Goal: Transaction & Acquisition: Book appointment/travel/reservation

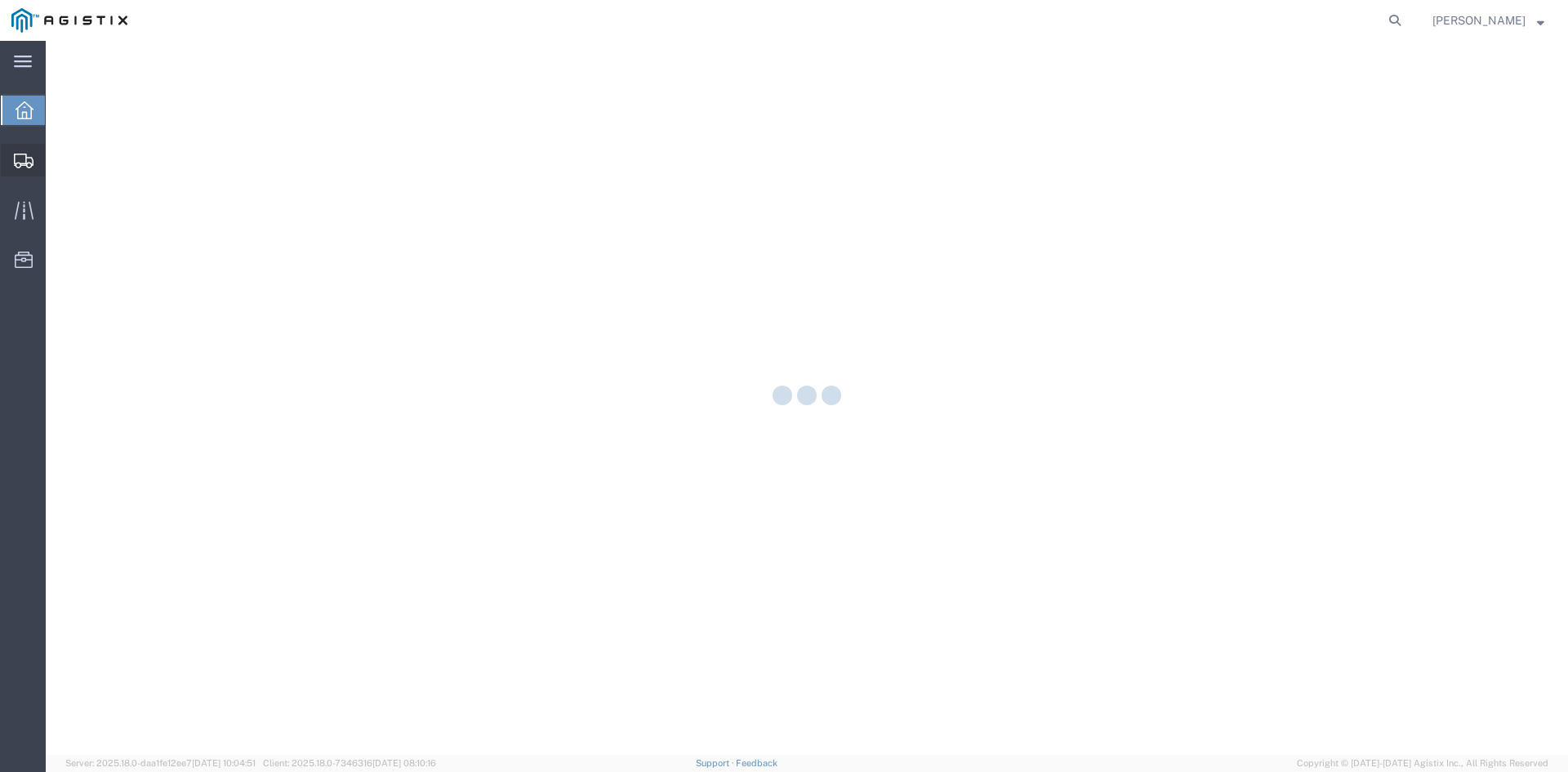
click at [28, 157] on icon at bounding box center [23, 161] width 19 height 14
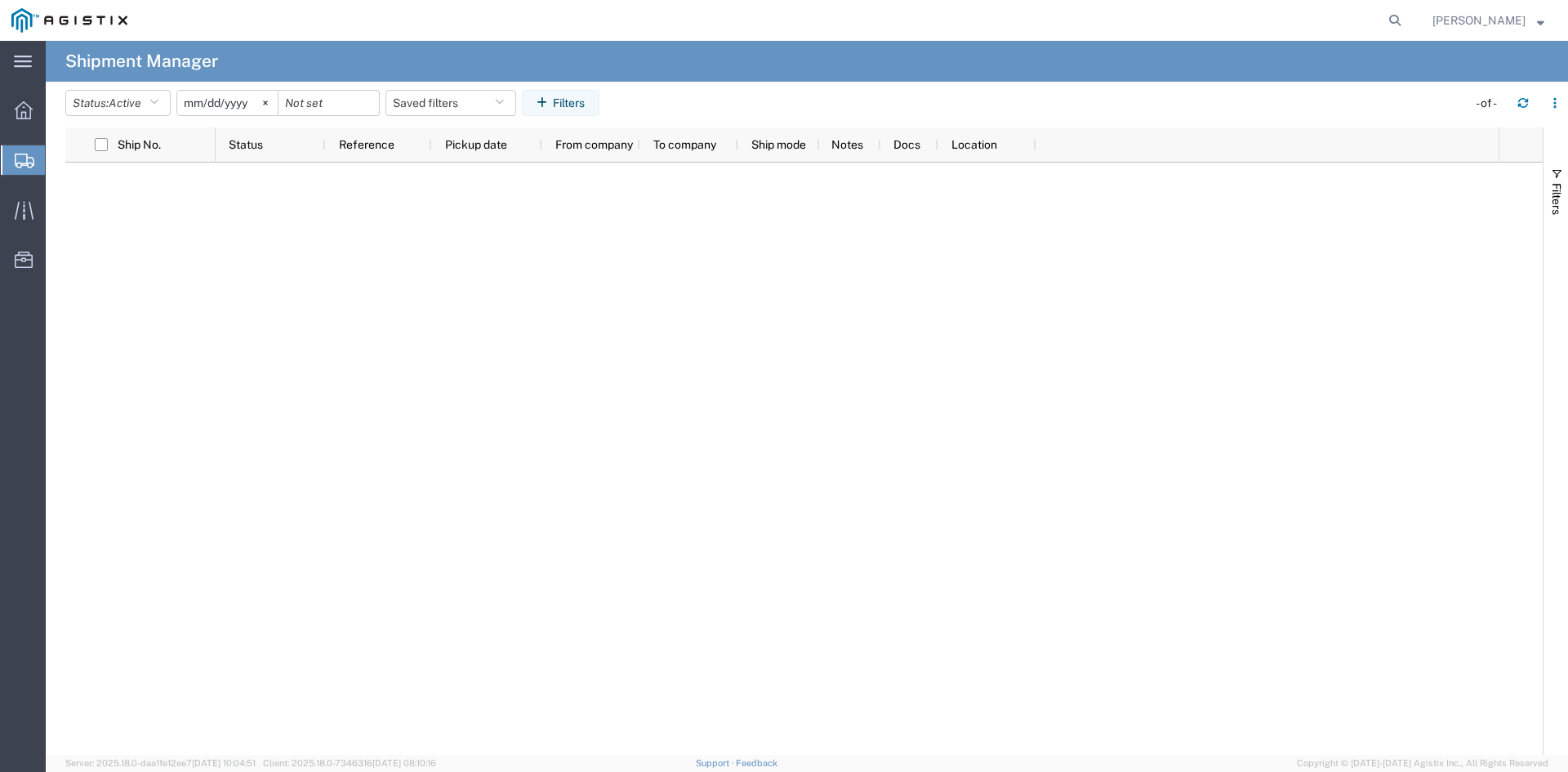
click at [29, 159] on icon at bounding box center [24, 161] width 19 height 14
click at [0, 0] on span "Create Shipment" at bounding box center [0, 0] width 0 height 0
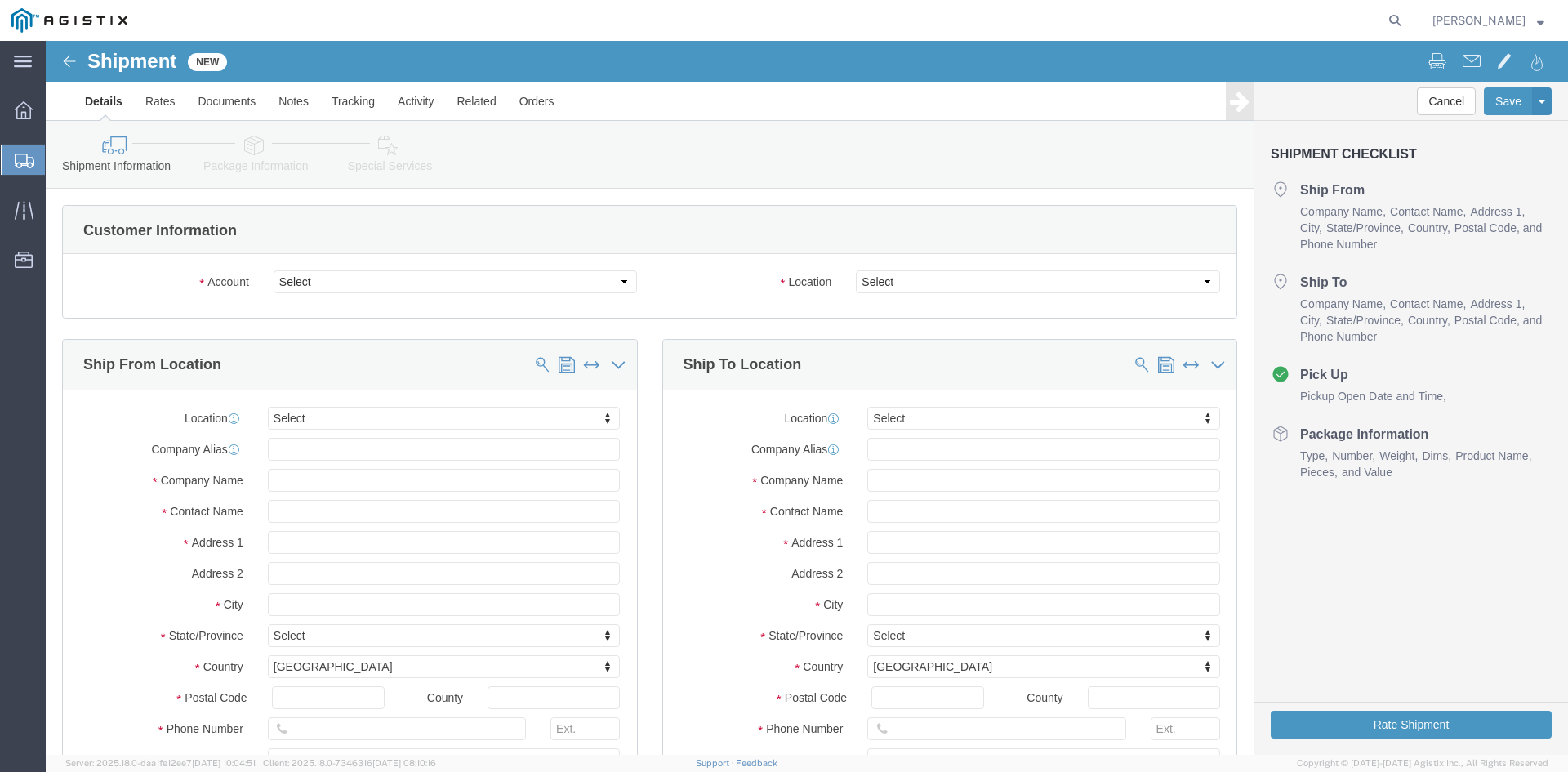
select select
click select "Select [PERSON_NAME] Utility Products PG&E"
select select "9596"
click select "Select [PERSON_NAME] Utility Products PG&E"
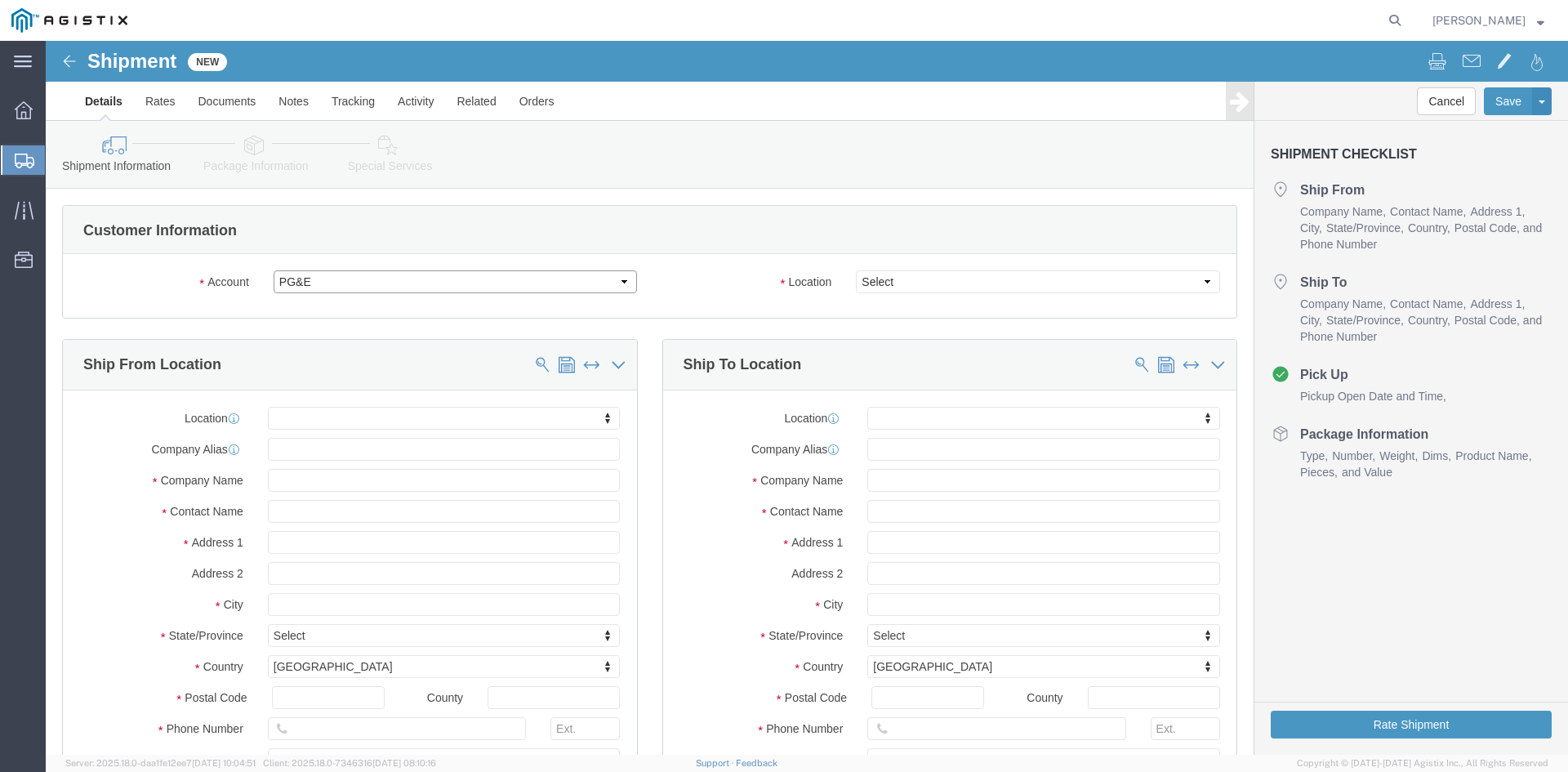
select select
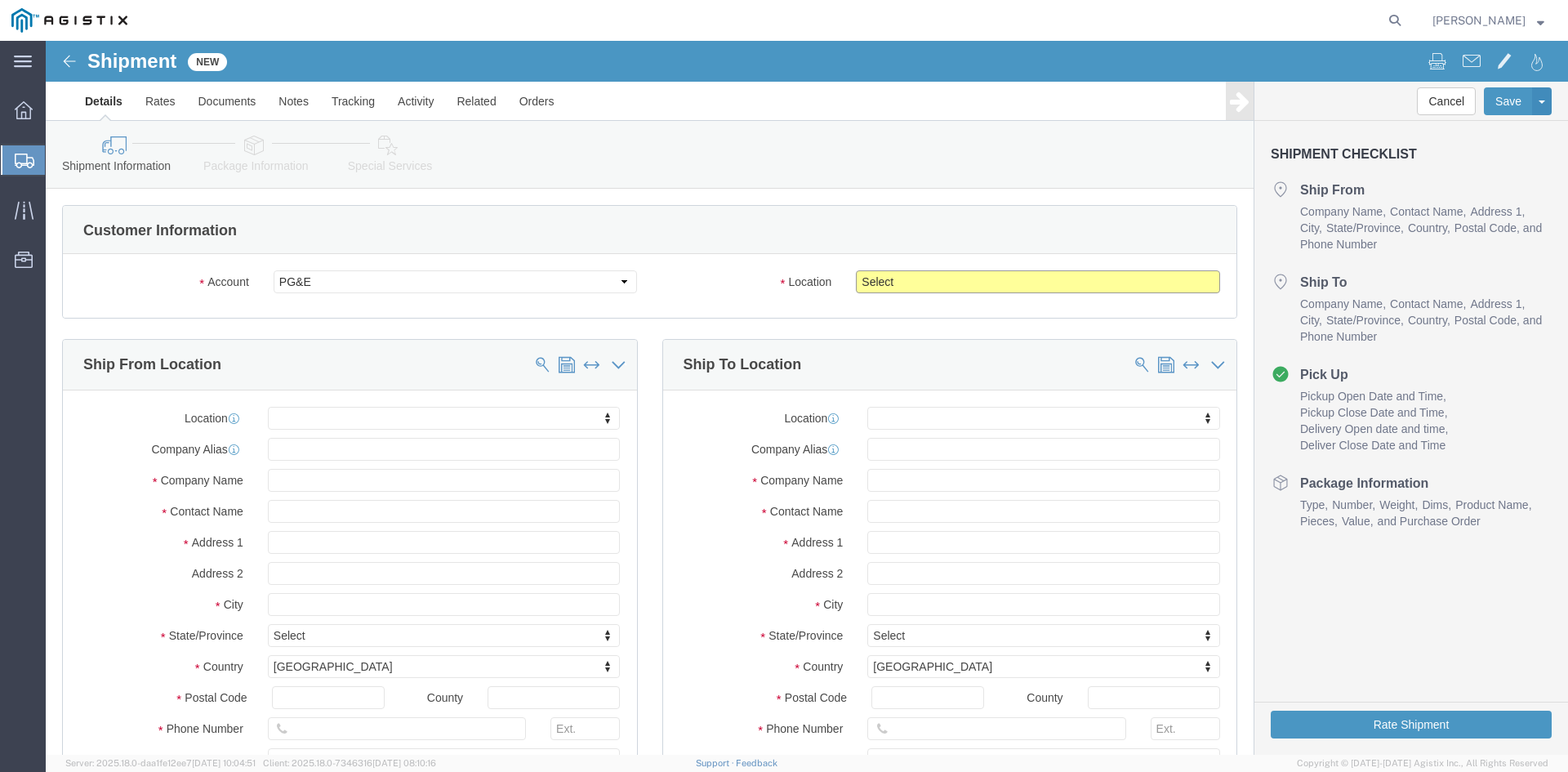
drag, startPoint x: 915, startPoint y: 239, endPoint x: 932, endPoint y: 244, distance: 17.7
click select "Select All Others [GEOGRAPHIC_DATA] [GEOGRAPHIC_DATA] [GEOGRAPHIC_DATA] [GEOGRA…"
select select "19740"
click select "Select All Others [GEOGRAPHIC_DATA] [GEOGRAPHIC_DATA] [GEOGRAPHIC_DATA] [GEOGRA…"
click input "text"
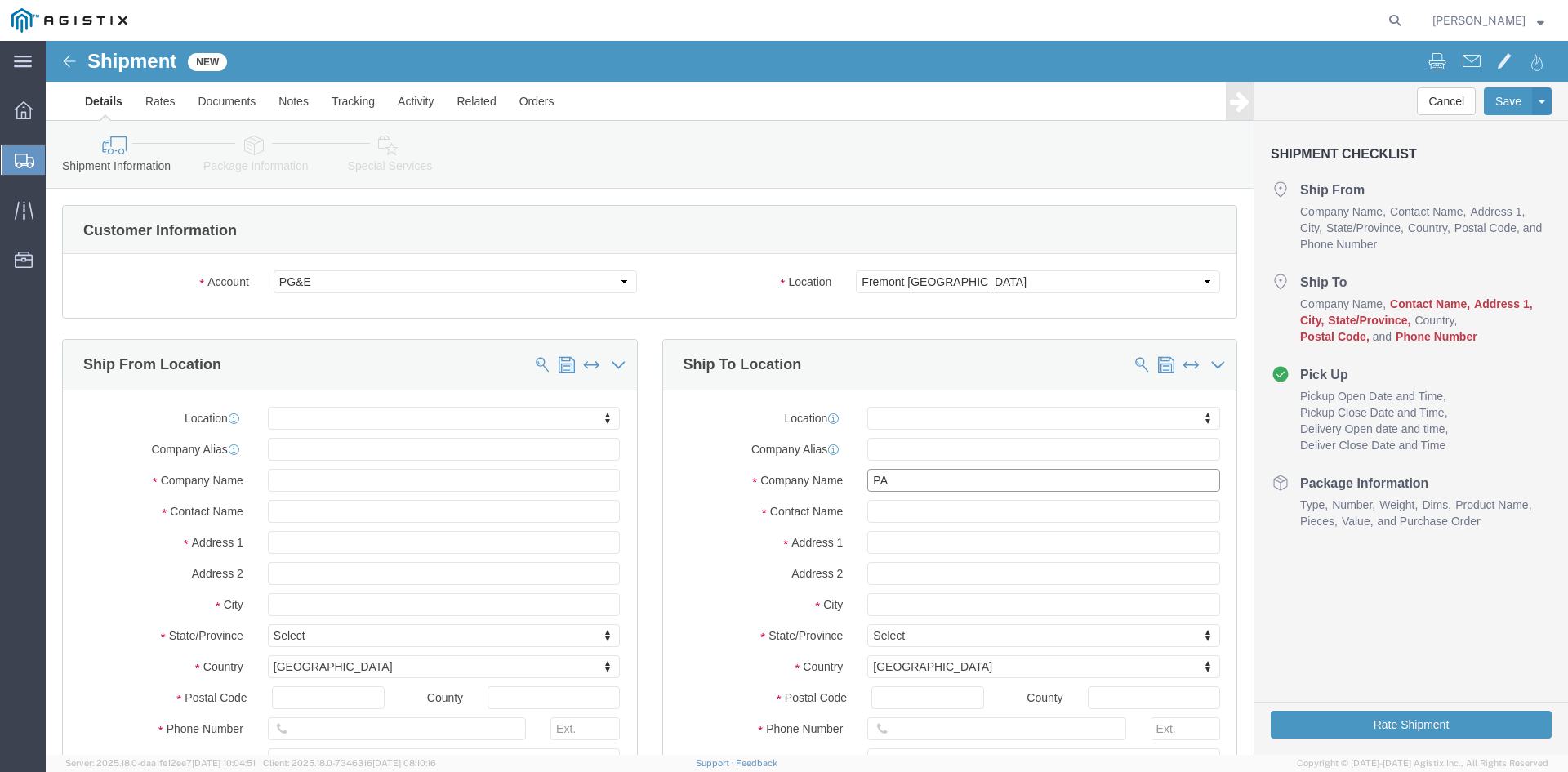
type input "PAC"
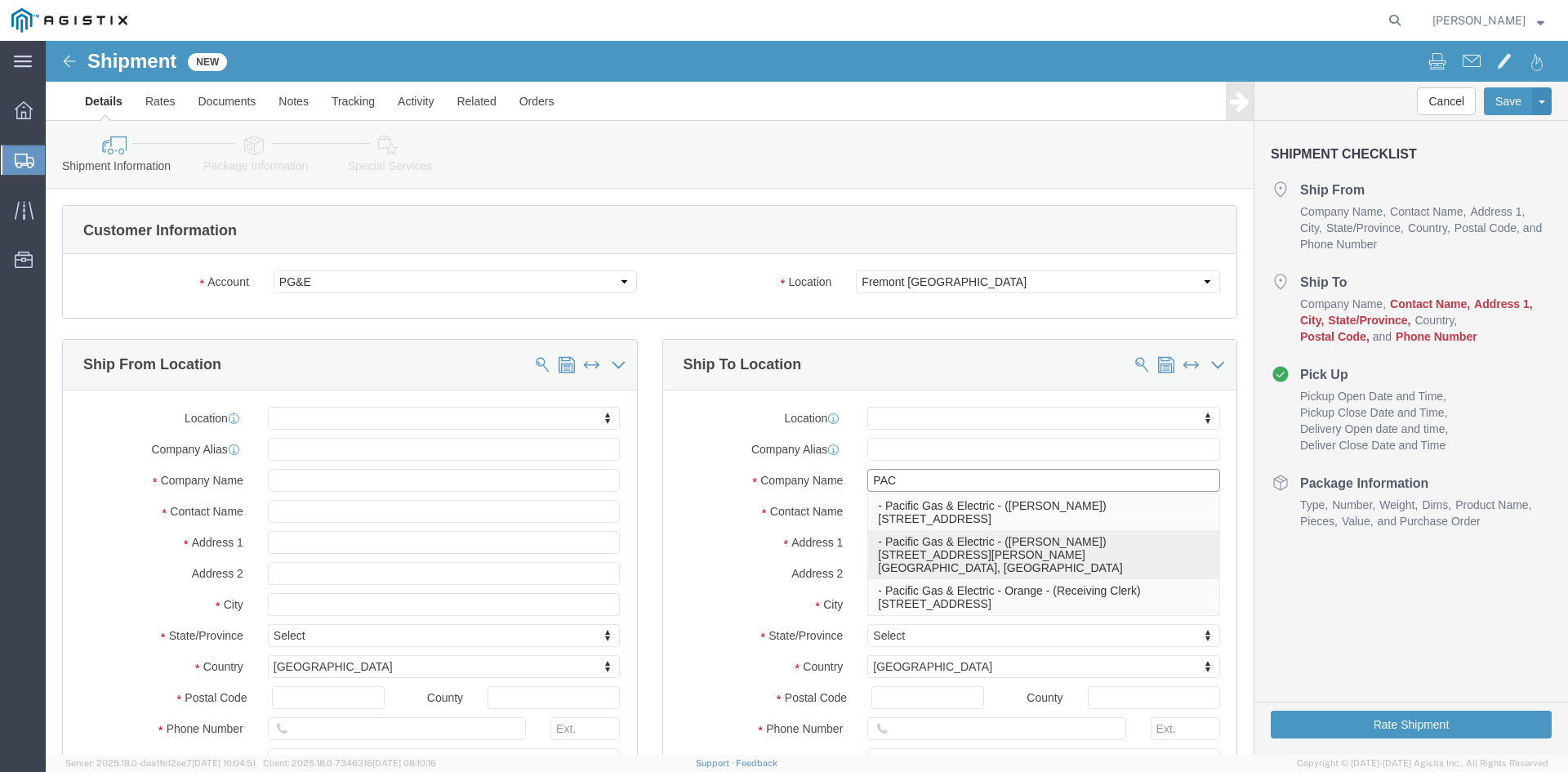
click p "- Pacific Gas & Electric - ([PERSON_NAME]) [STREET_ADDRESS][PERSON_NAME] Materi…"
select select "CA"
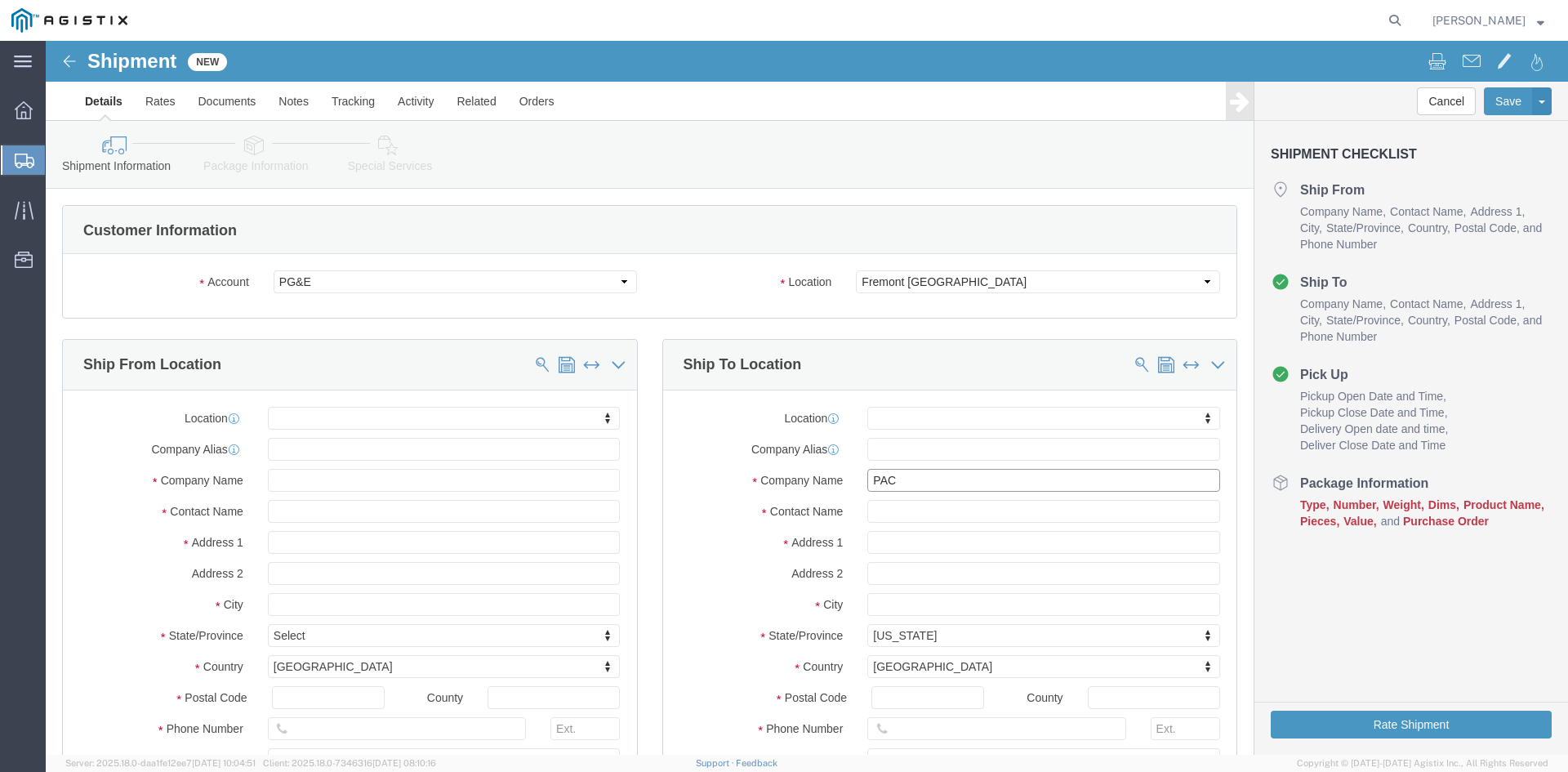
type input "Pacific Gas & Electric"
click input "text"
type input "N"
type input "B"
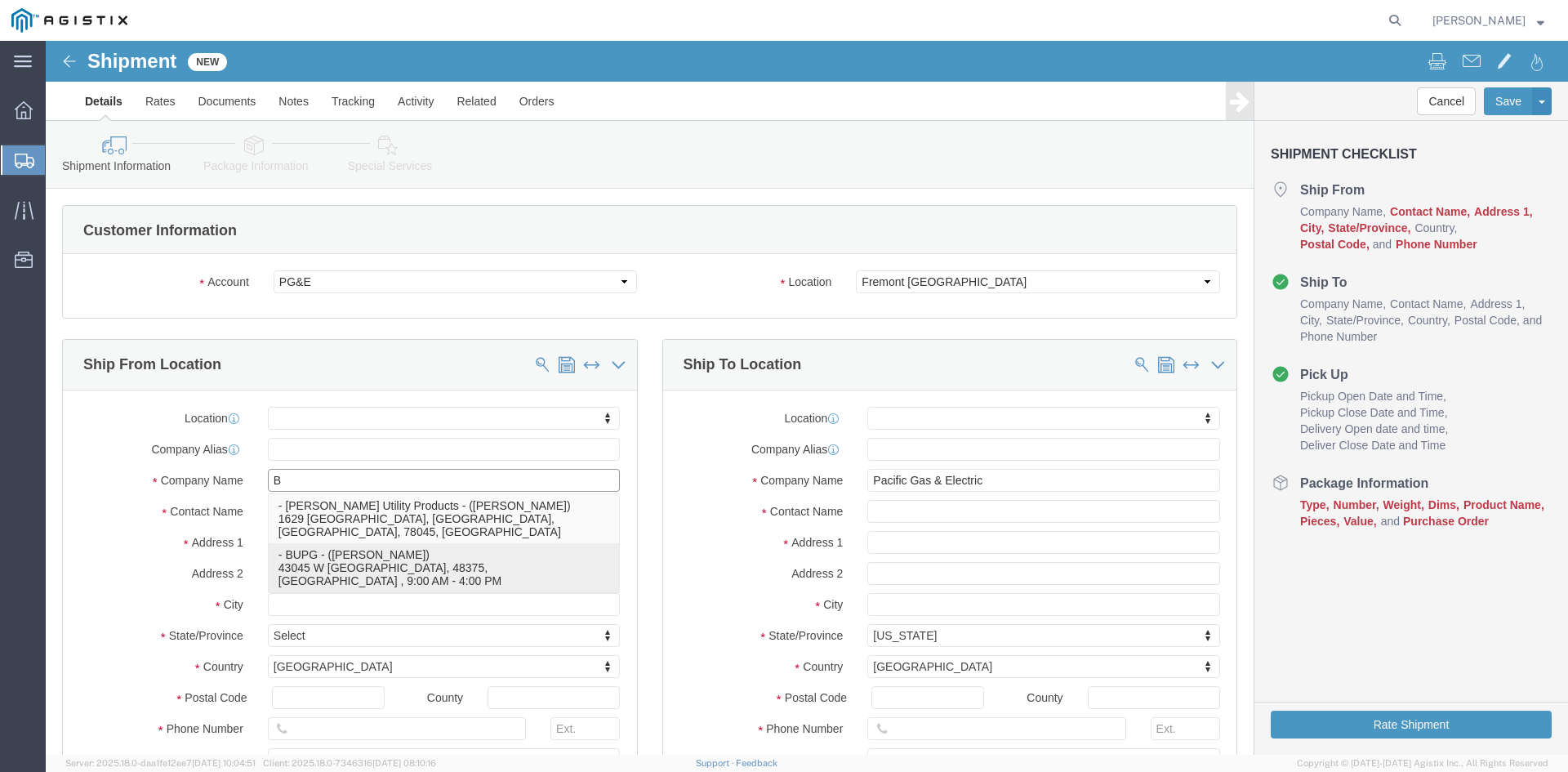
click p "- BUPG - ([PERSON_NAME]) 43045 W [GEOGRAPHIC_DATA], 48375, [GEOGRAPHIC_DATA] , …"
select select "MI"
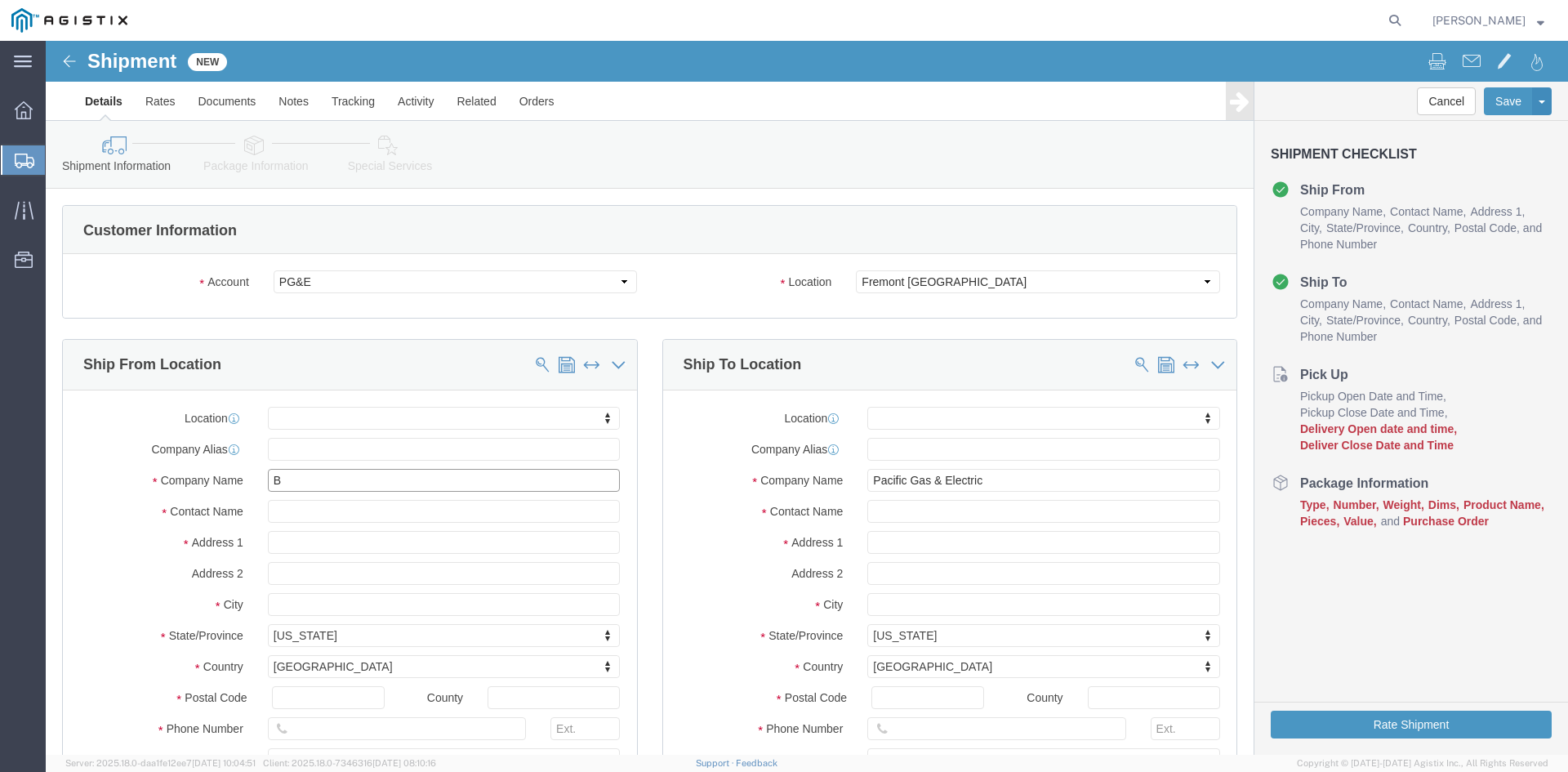
type input "BUPG"
click input "text"
type input "M"
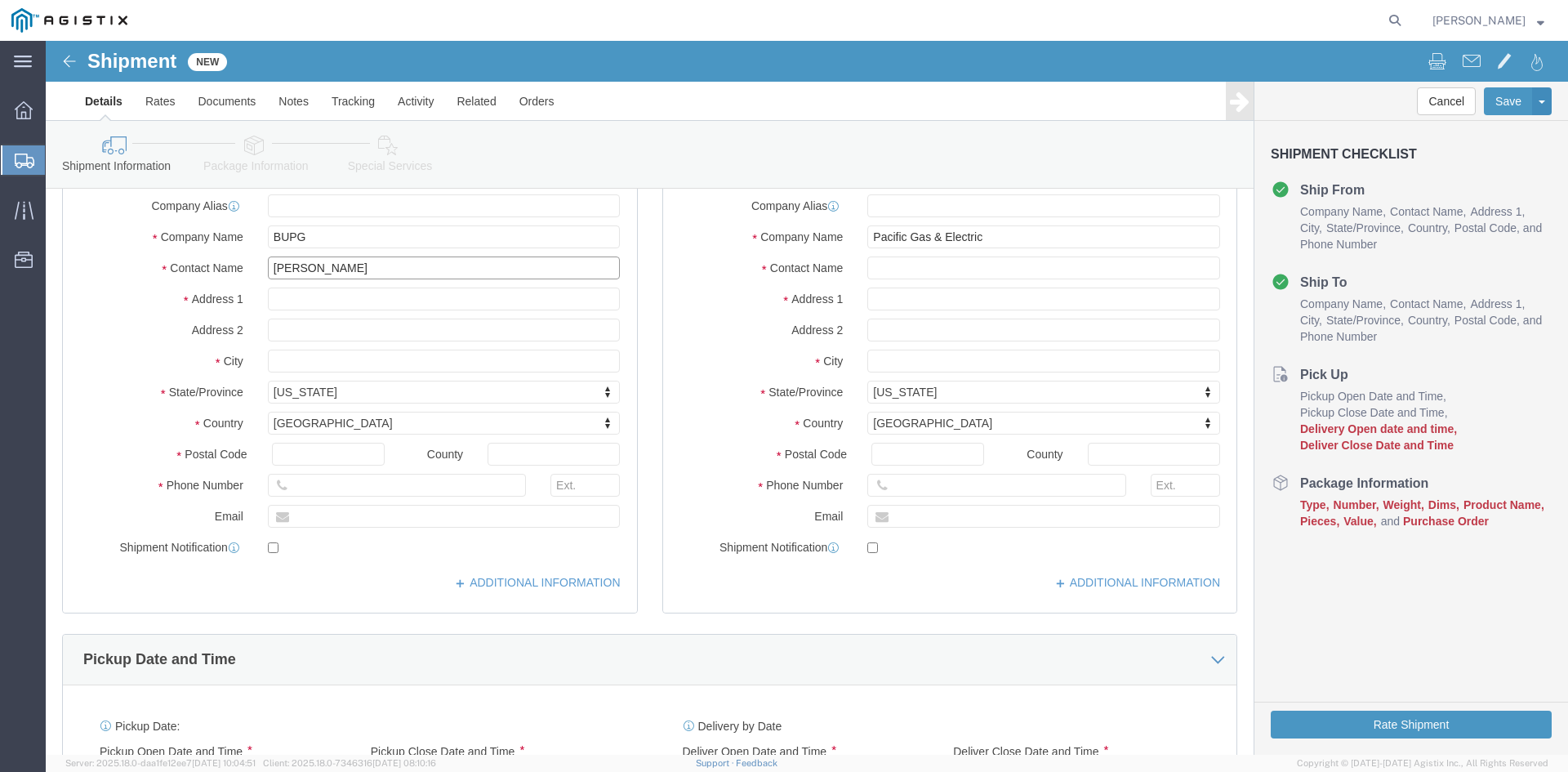
scroll to position [245, 0]
type input "[PERSON_NAME]"
click input "text"
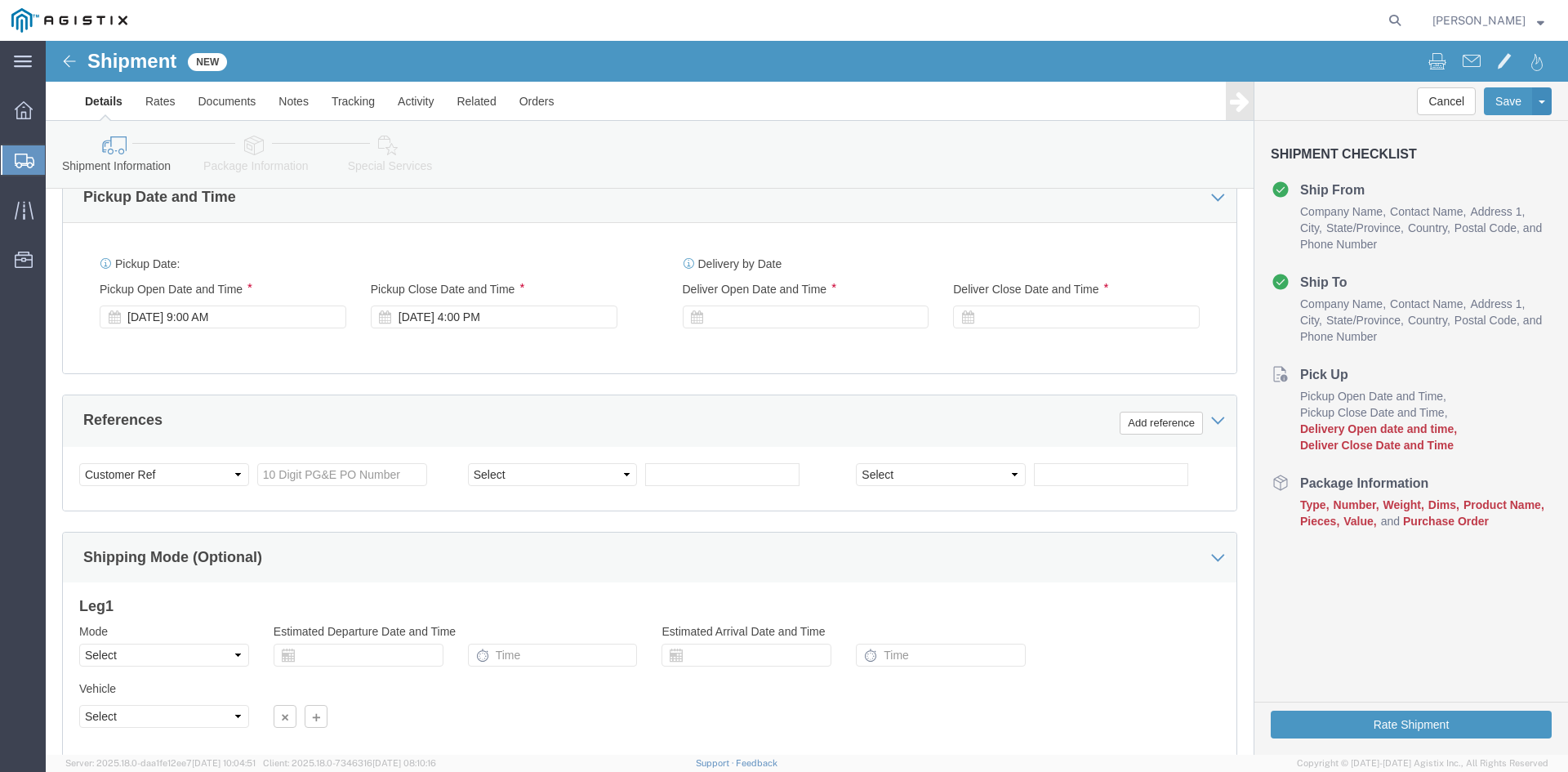
scroll to position [736, 0]
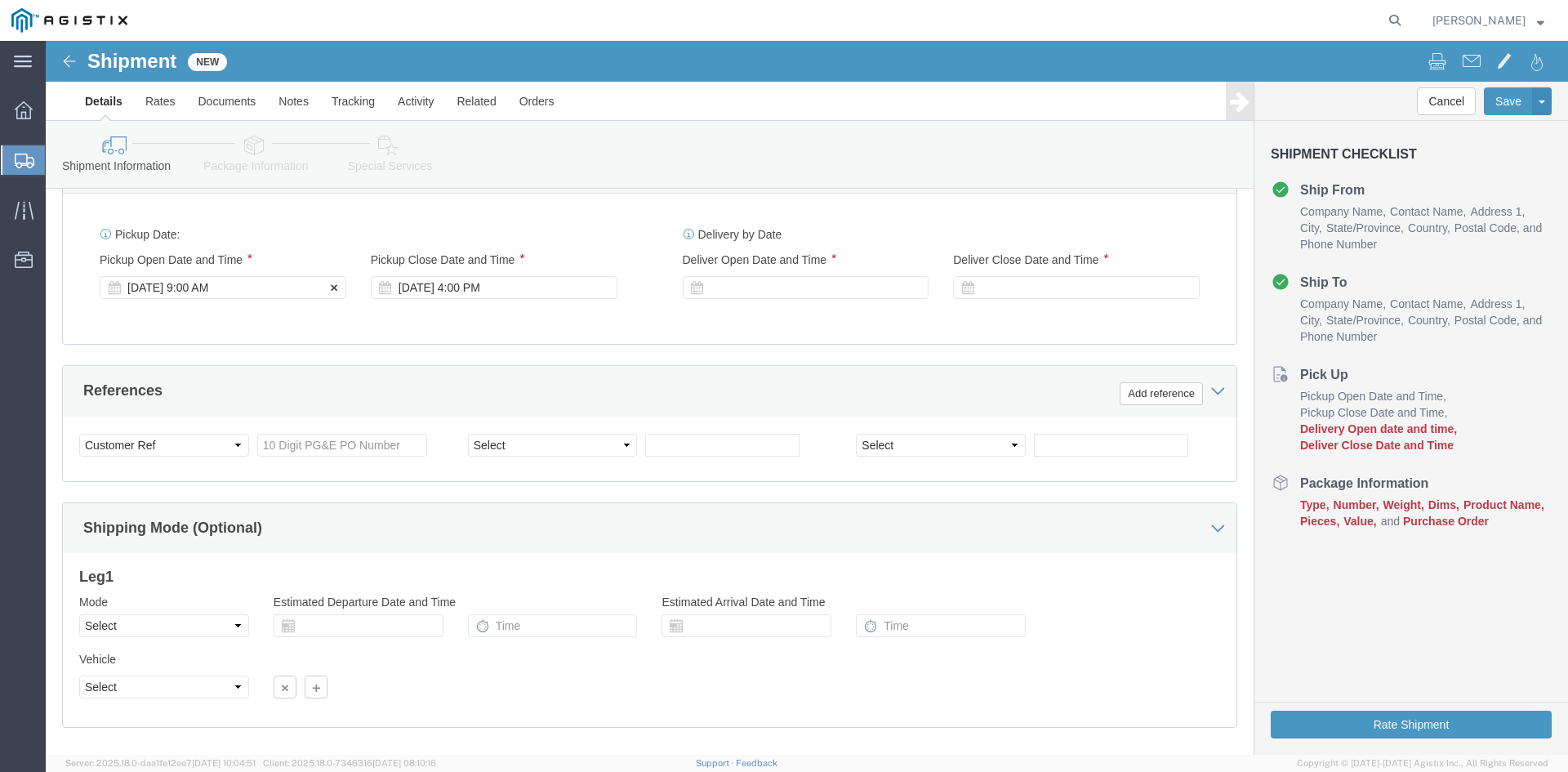
type input "[EMAIL_ADDRESS][DOMAIN_NAME]"
click div "[DATE] 9:00 AM"
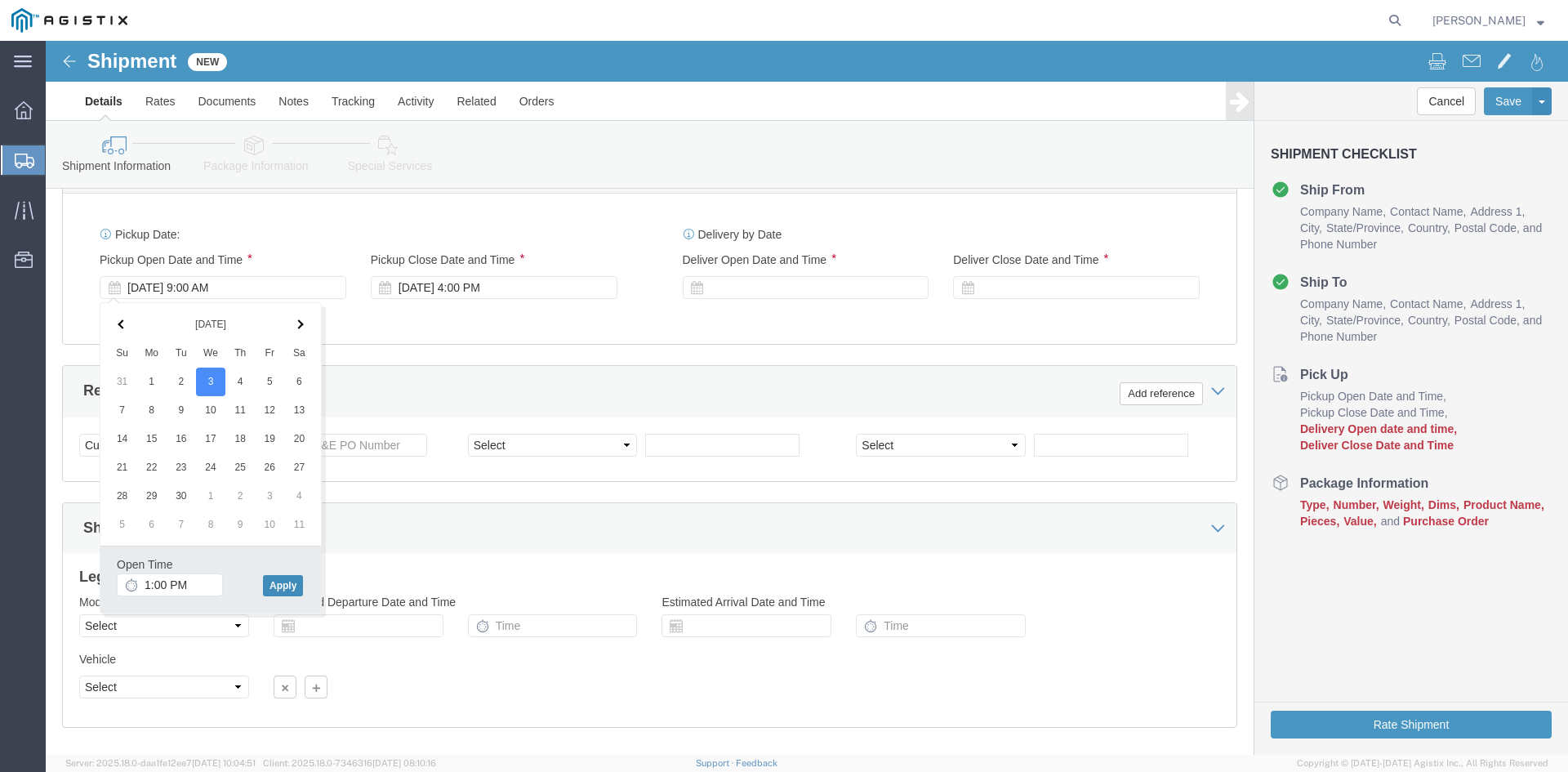
click button "Apply"
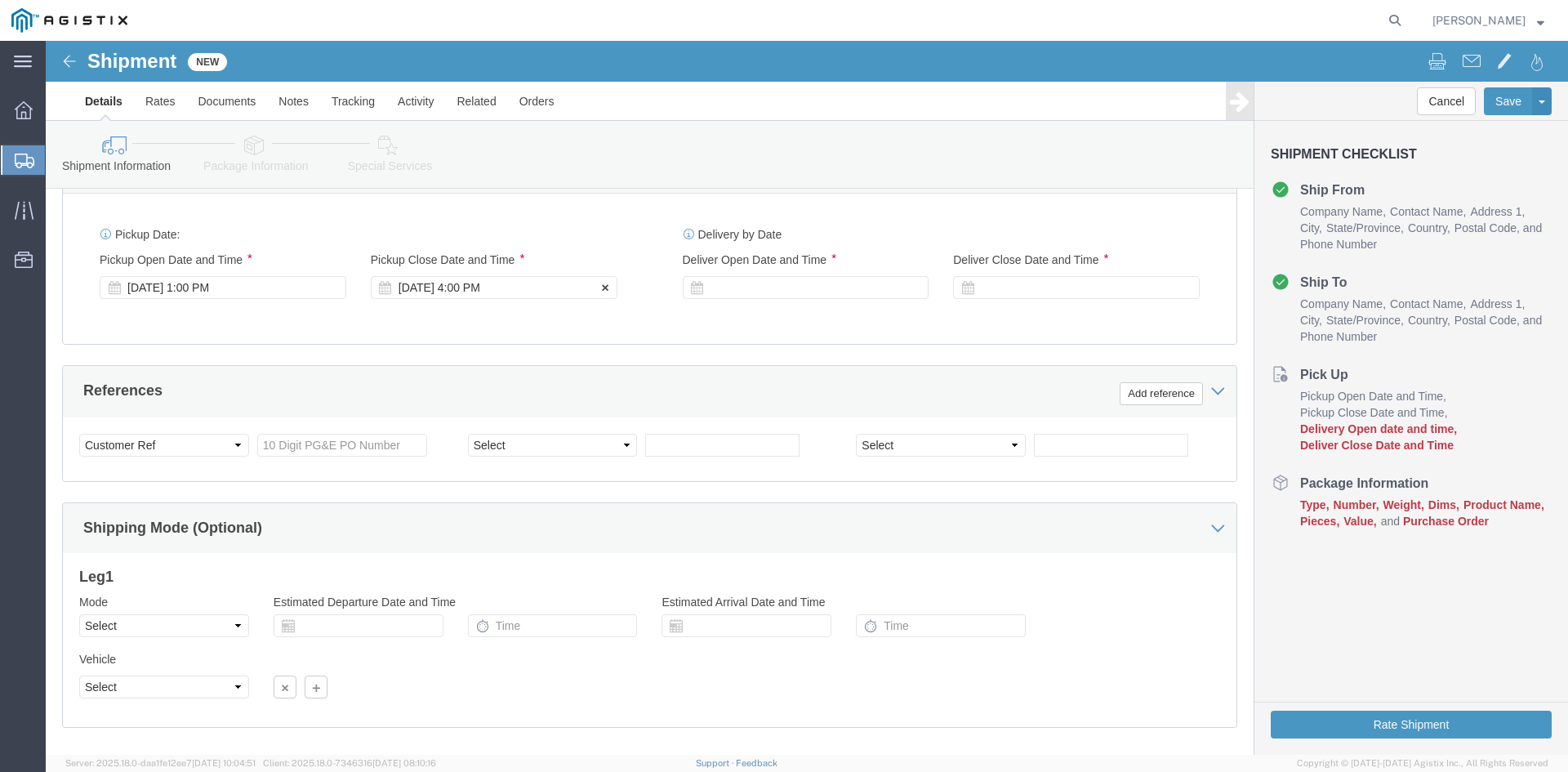
click div "[DATE] 4:00 PM"
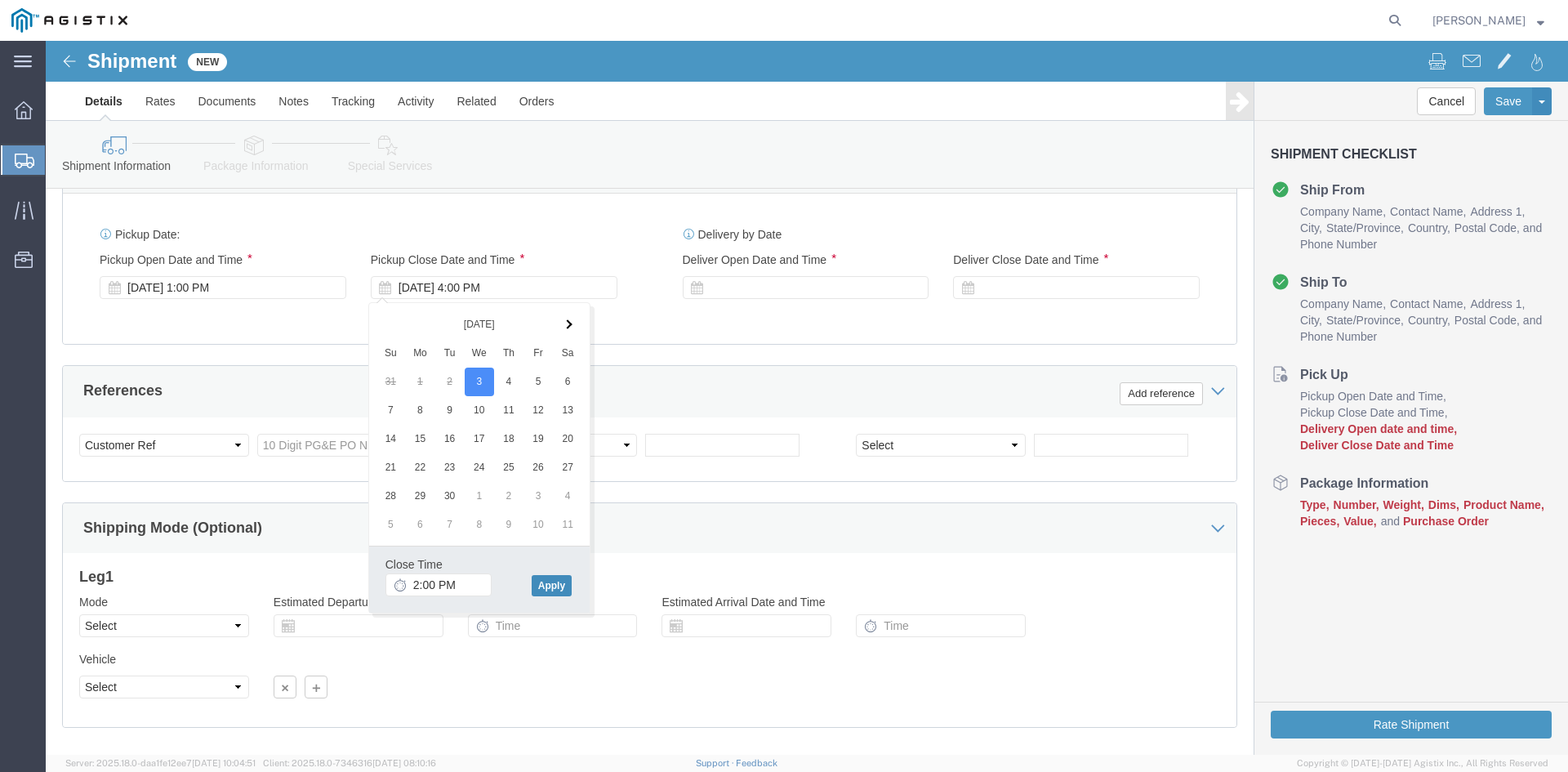
click button "Apply"
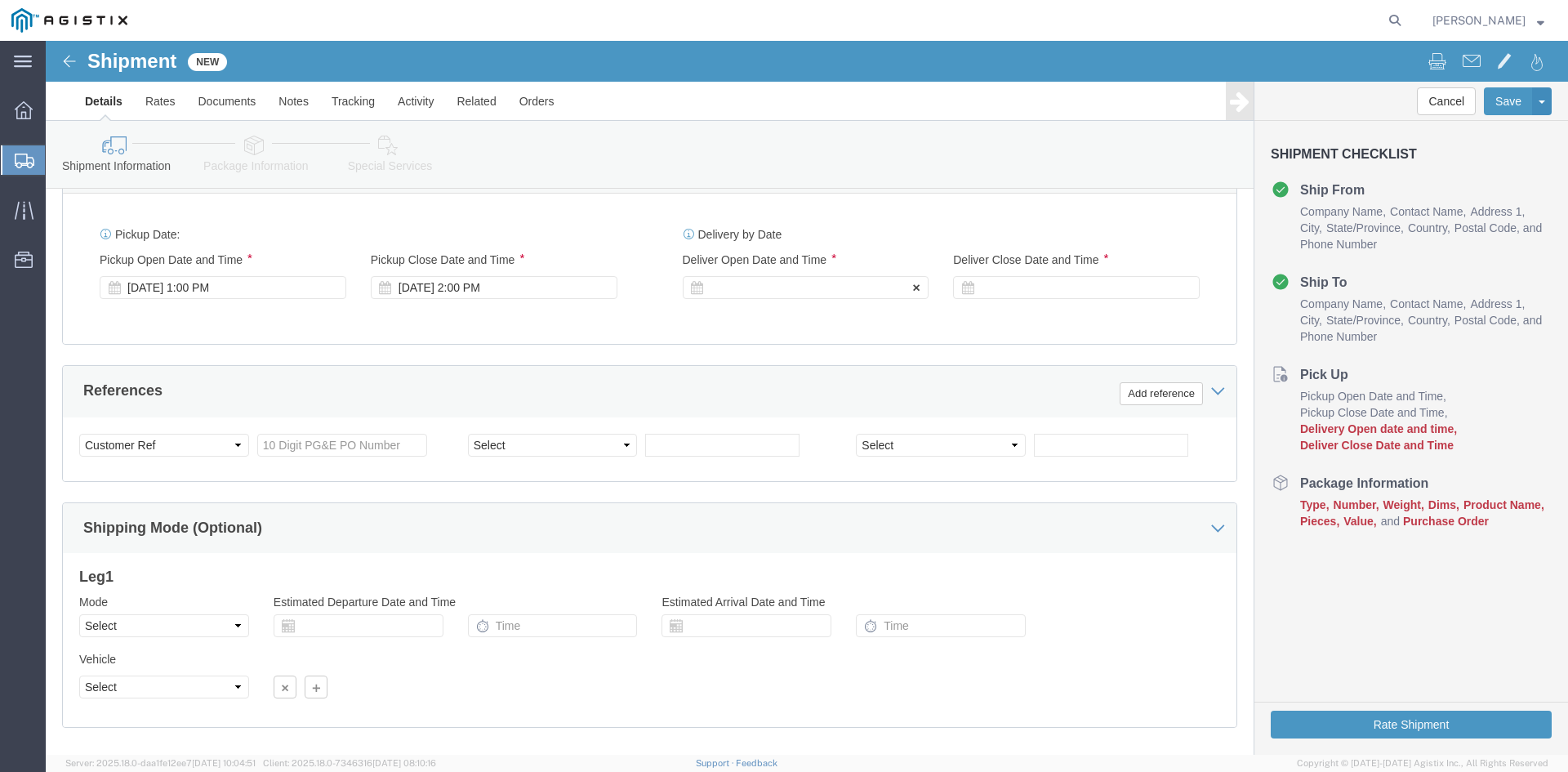
click div
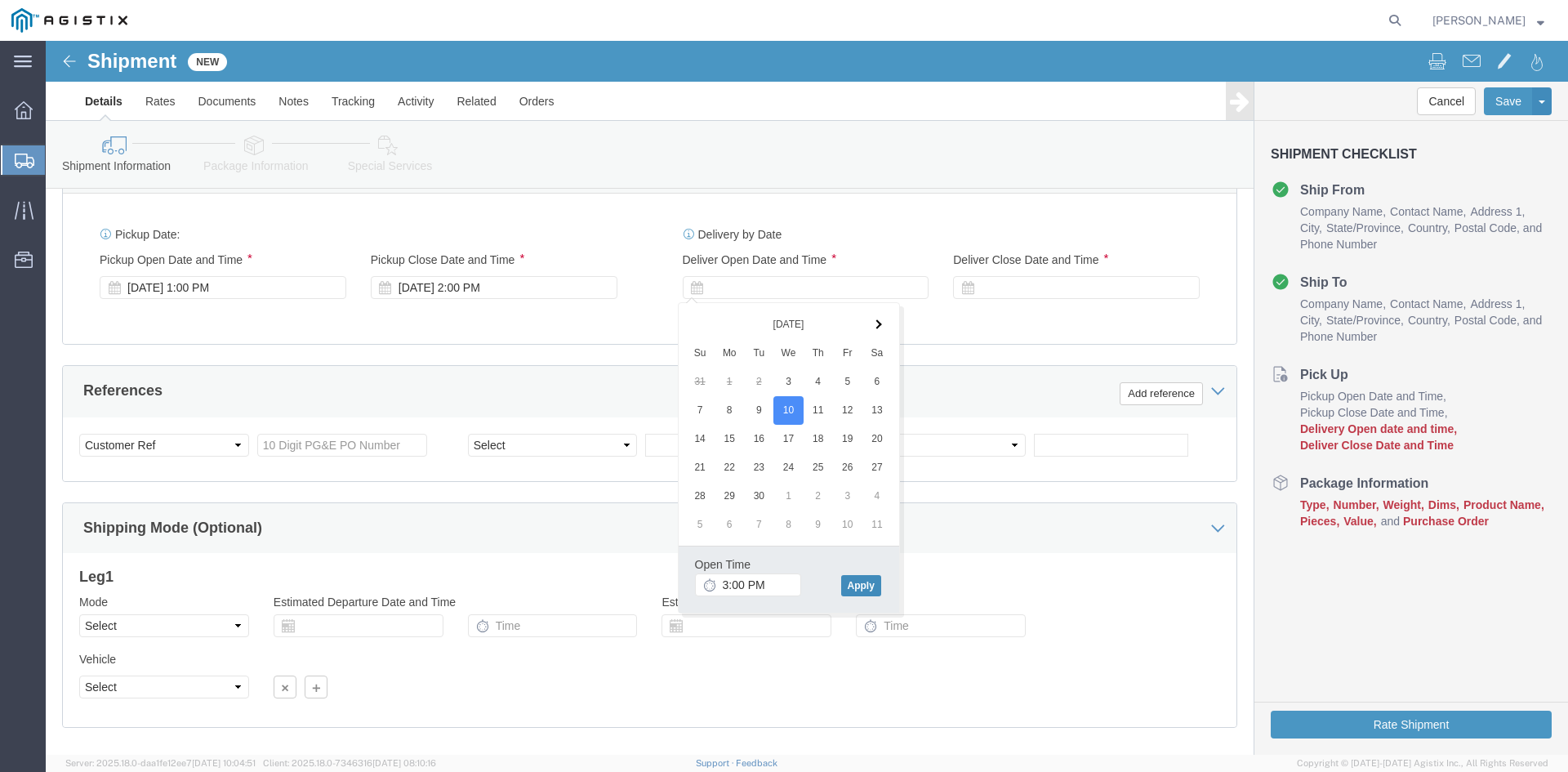
click button "Apply"
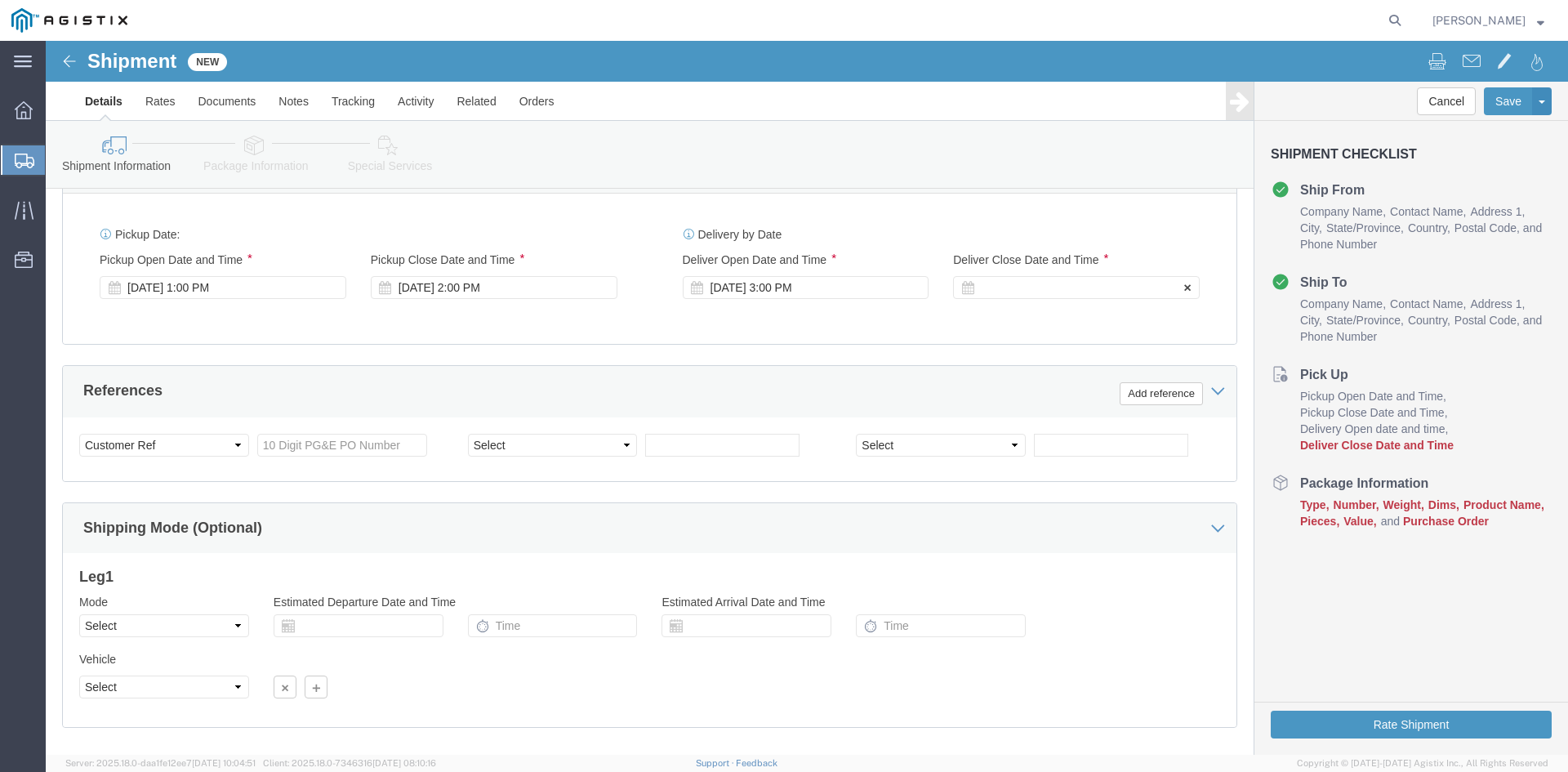
click div
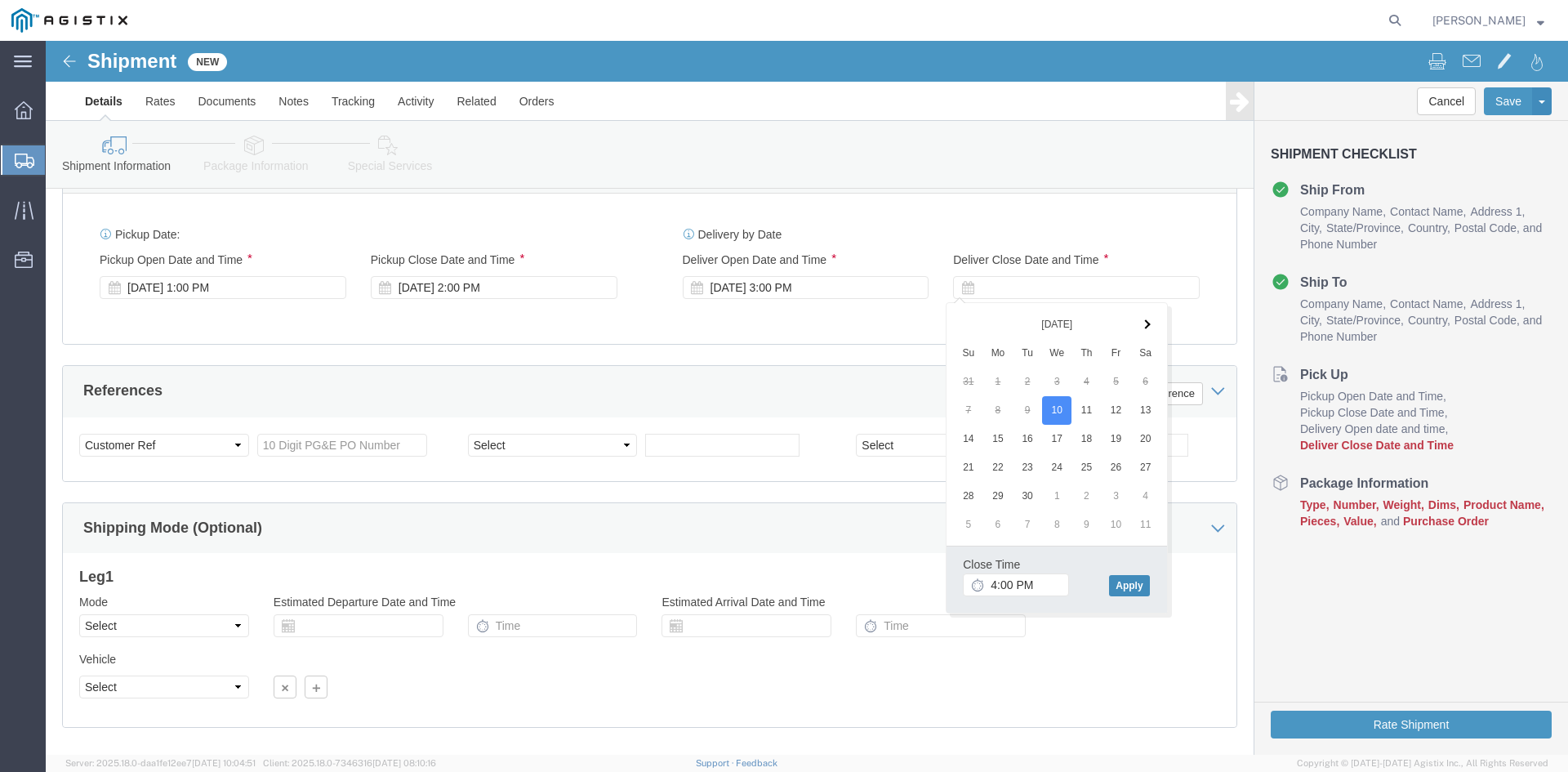
click button "Apply"
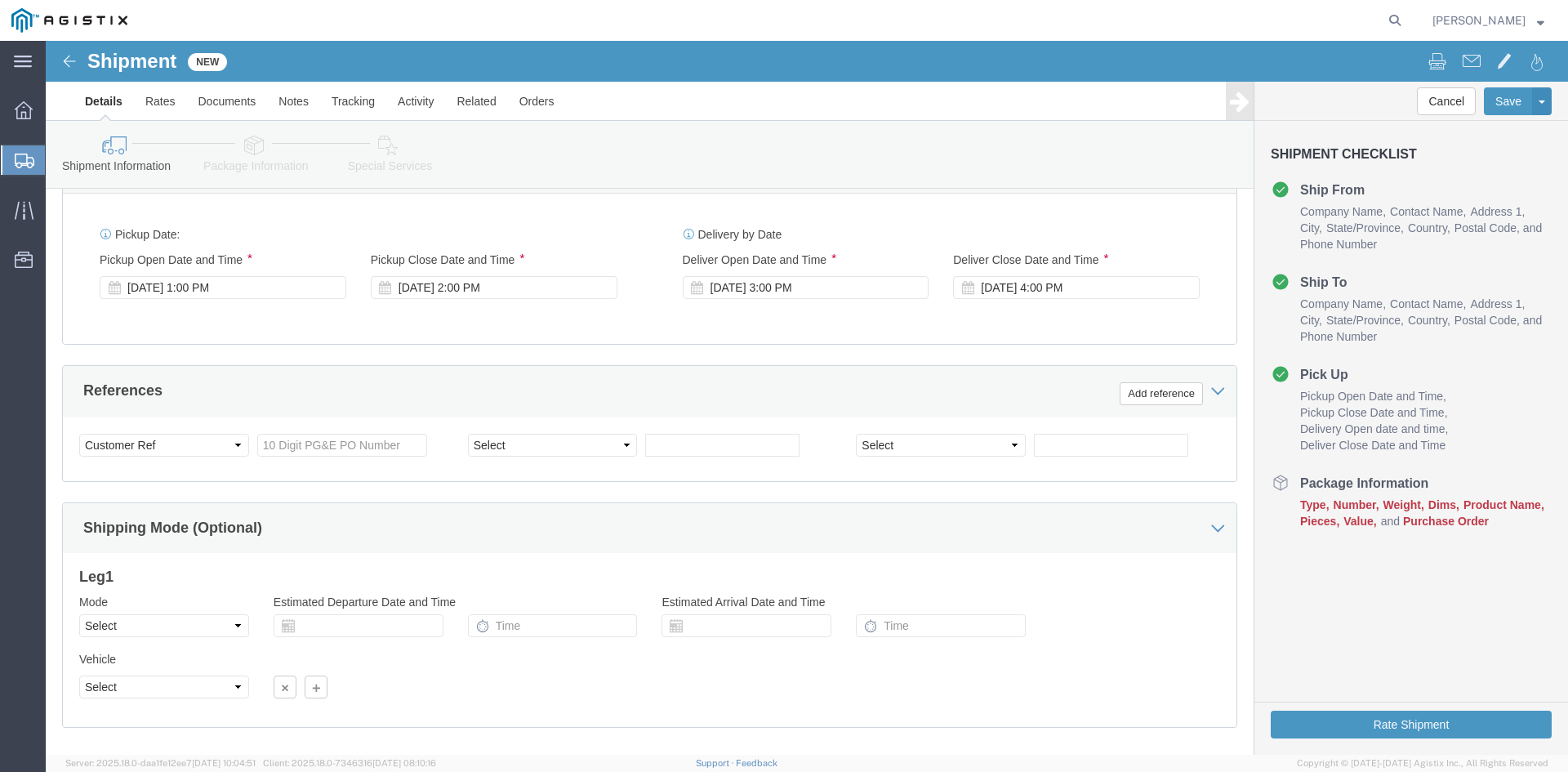
click div "Select Account Type Activity ID Airline Appointment Number ASN Batch Request # …"
click input "text"
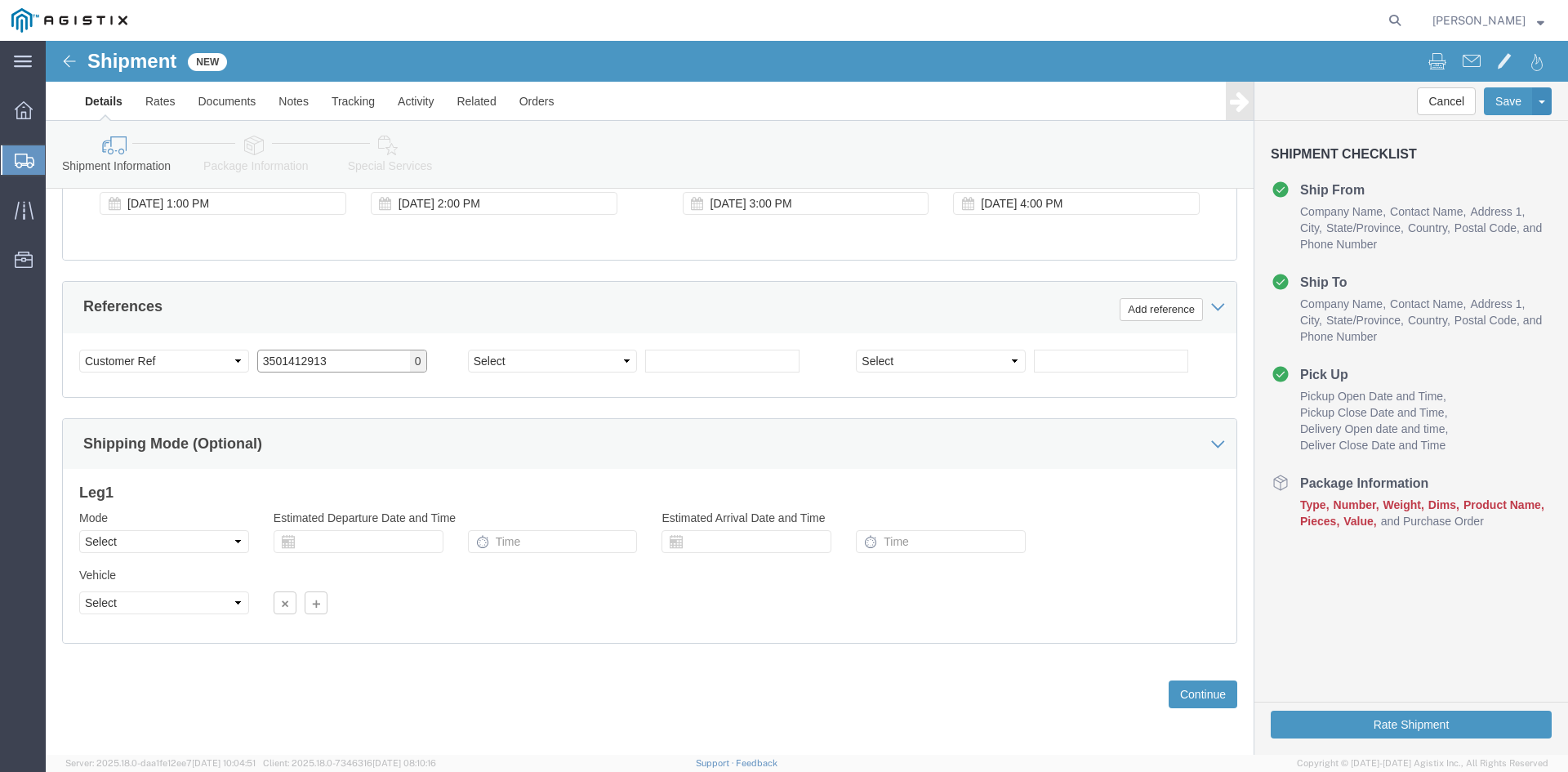
scroll to position [823, 0]
type input "3501412913"
click button "Continue"
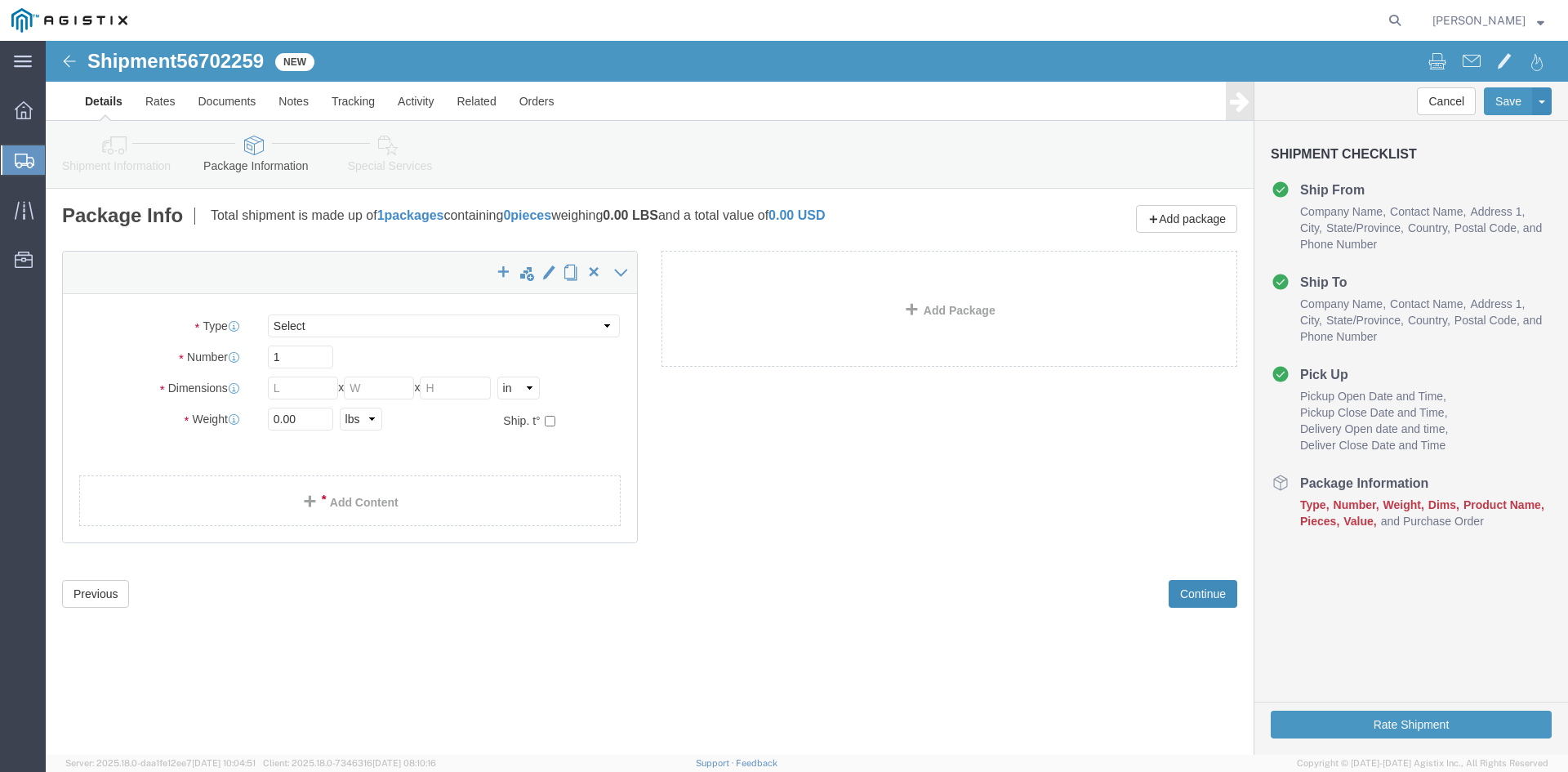
select select "CBOX"
click input "text"
type input "8"
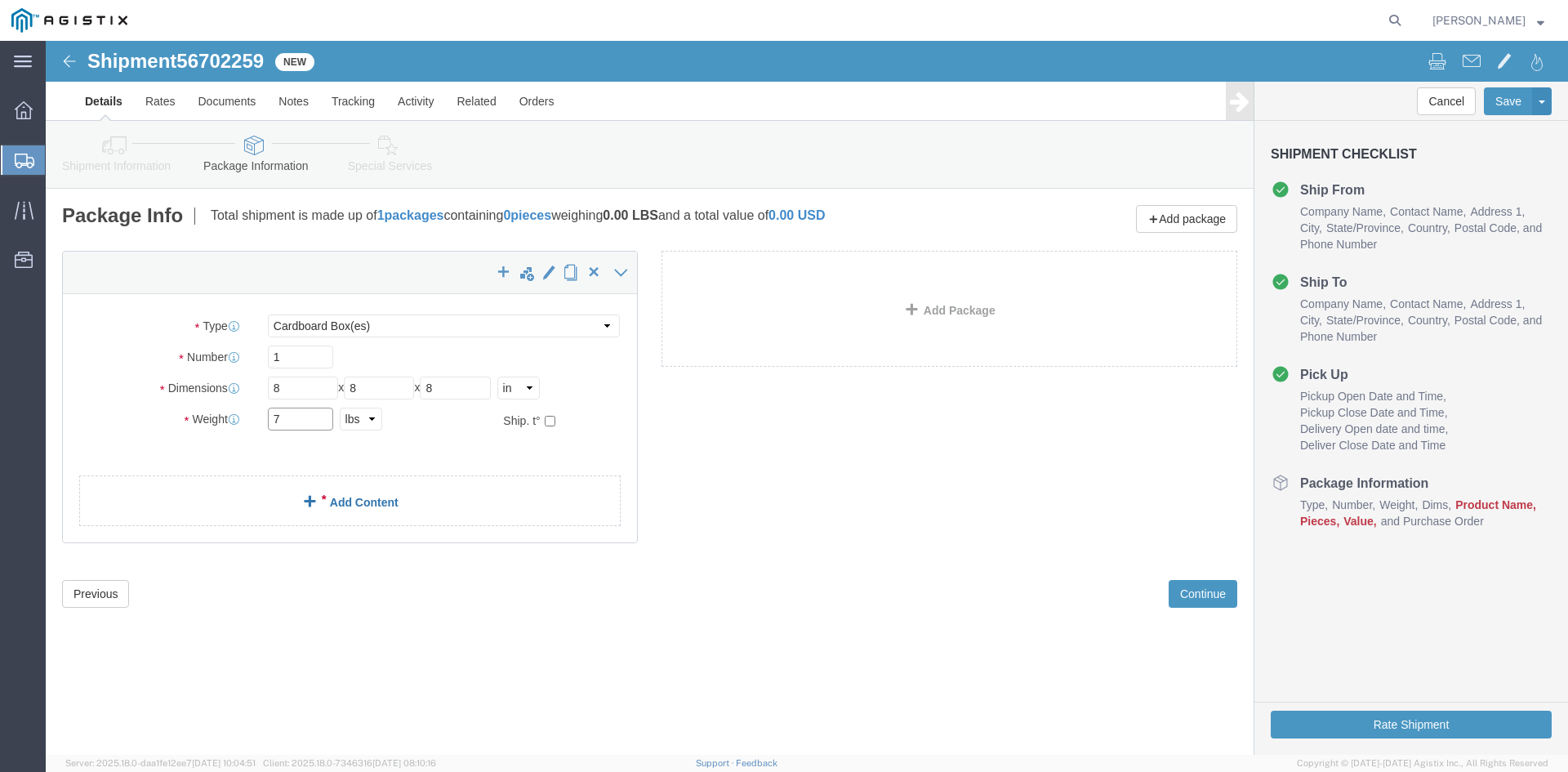
type input "7"
click link "Add Content"
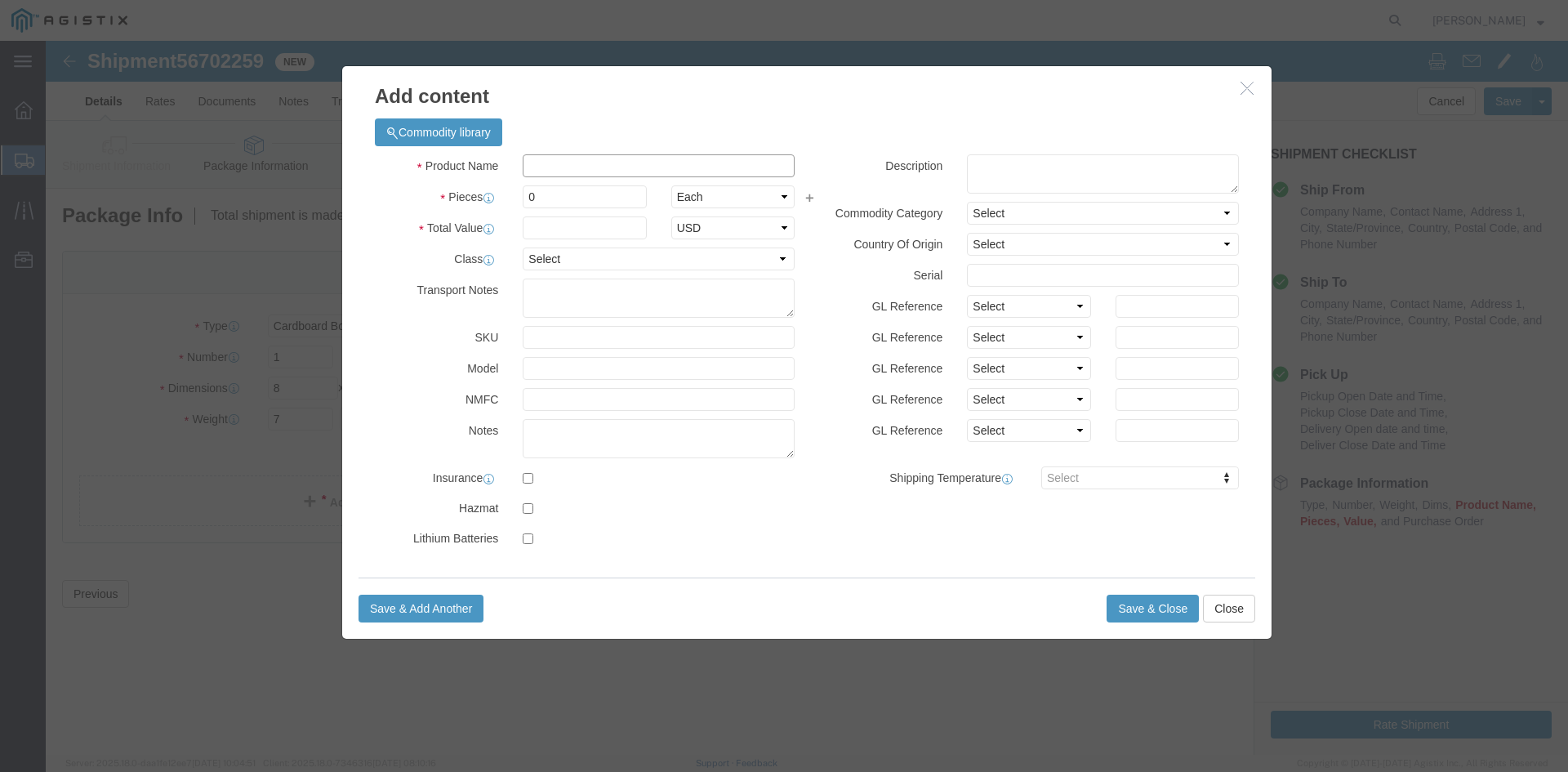
click input "text"
type input "barrel lock f key"
click input "0"
type input "28"
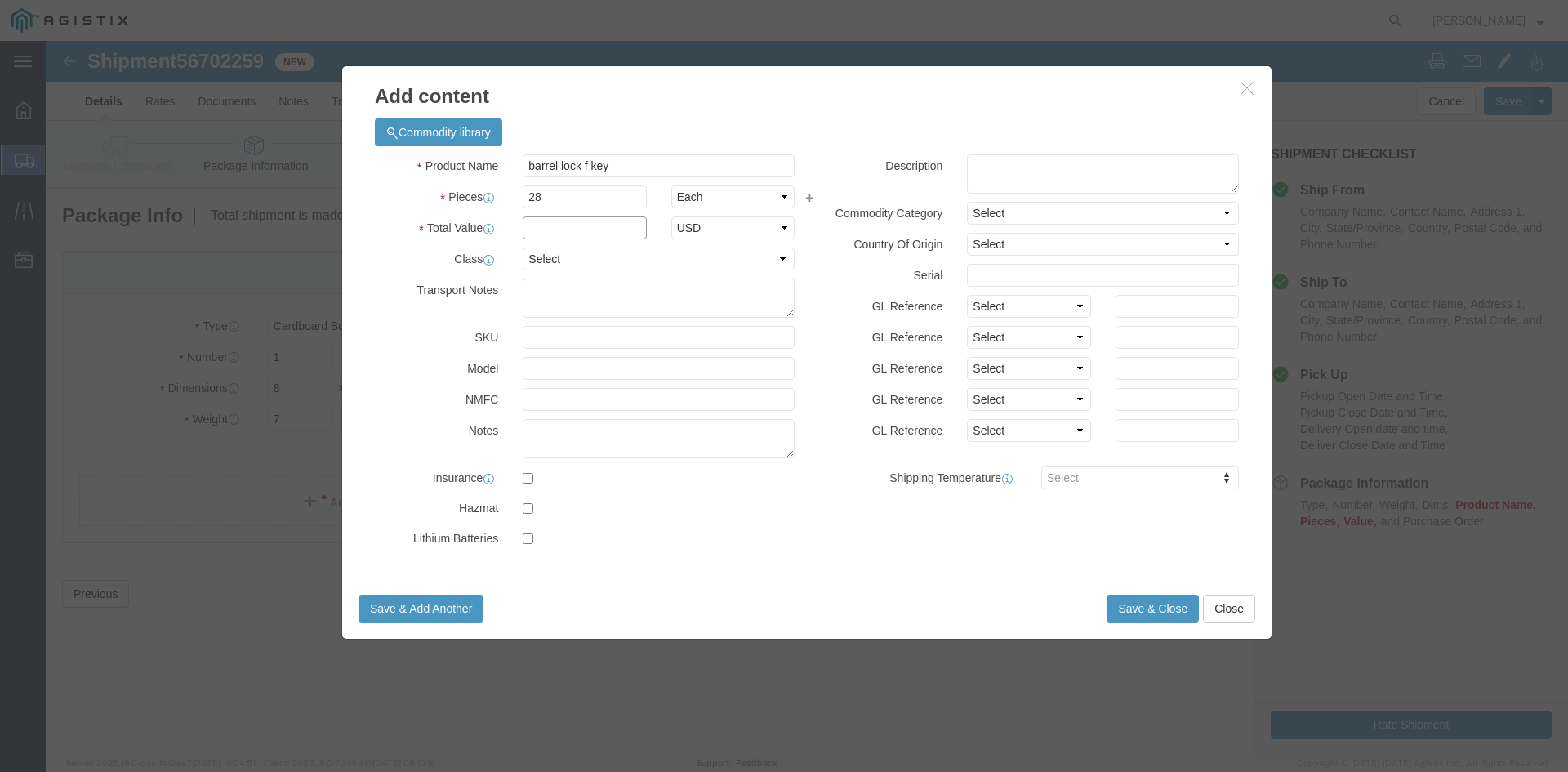
click input "text"
type input "1600"
click select "Select 50 55 60 65 70 85 92.5 100 125 175 250 300 400"
select select "85"
click select "Select 50 55 60 65 70 85 92.5 100 125 175 250 300 400"
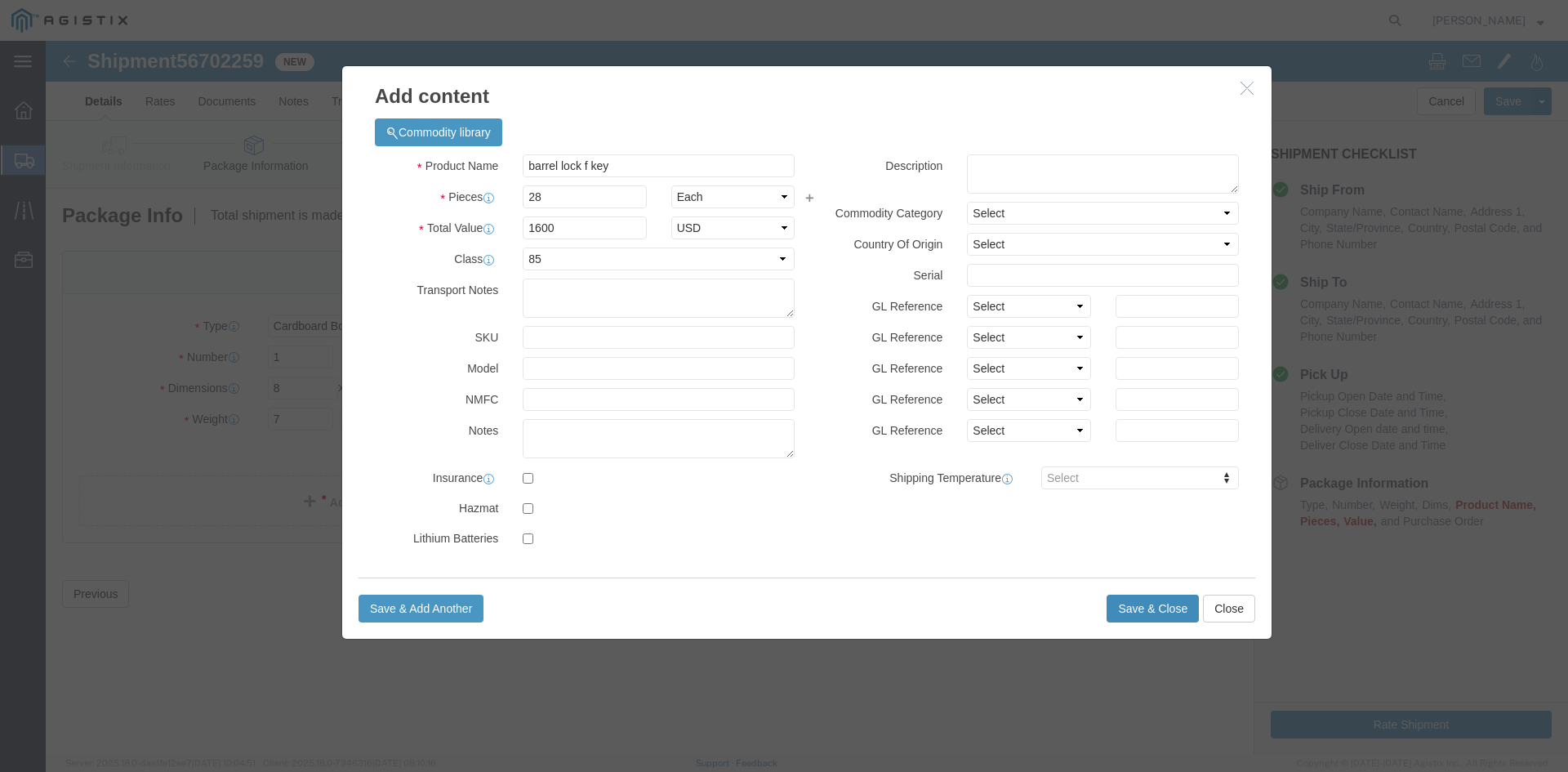
click button "Save & Close"
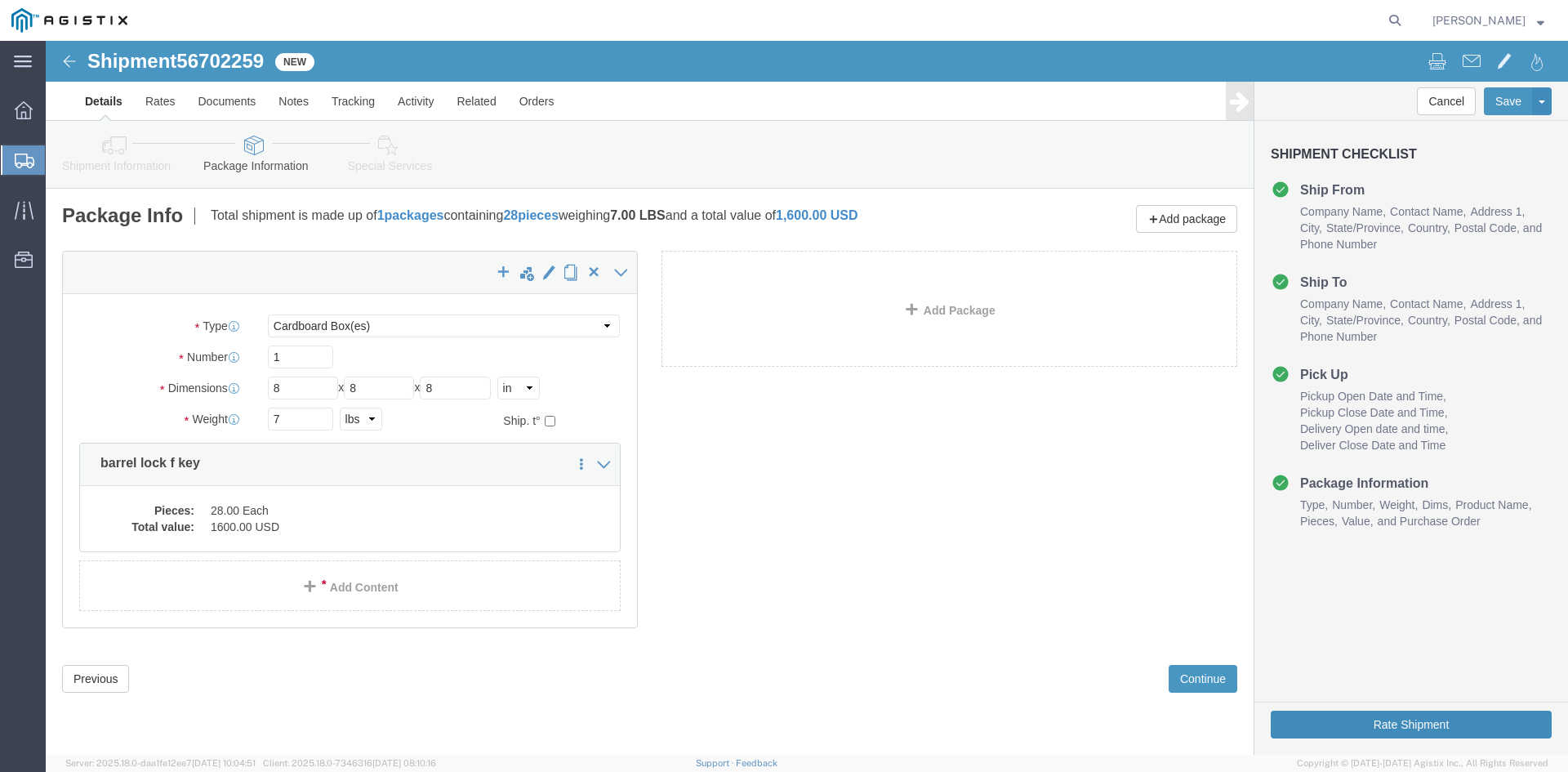
click button "Rate Shipment"
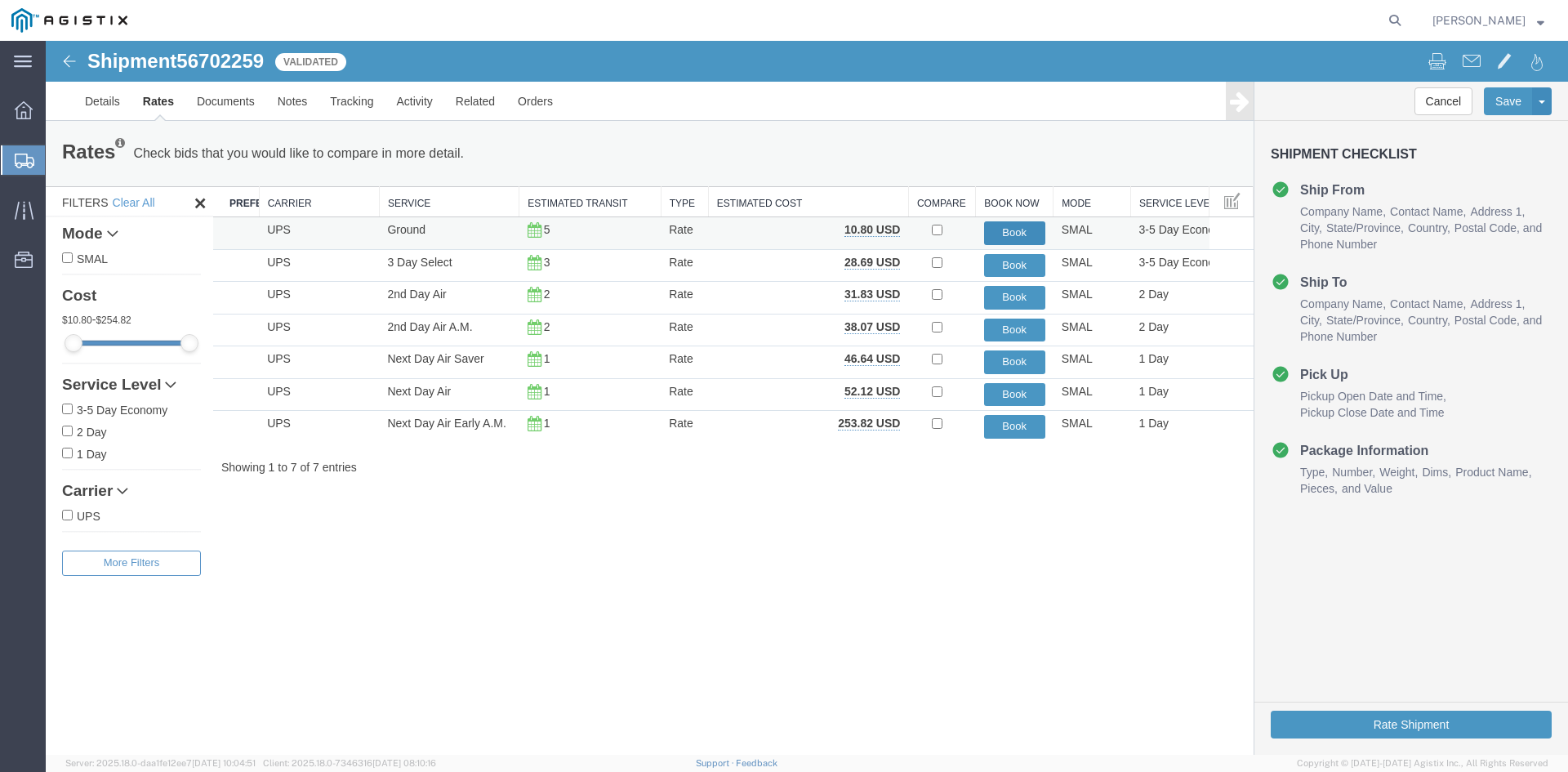
click at [1012, 233] on button "Book" at bounding box center [1014, 233] width 61 height 24
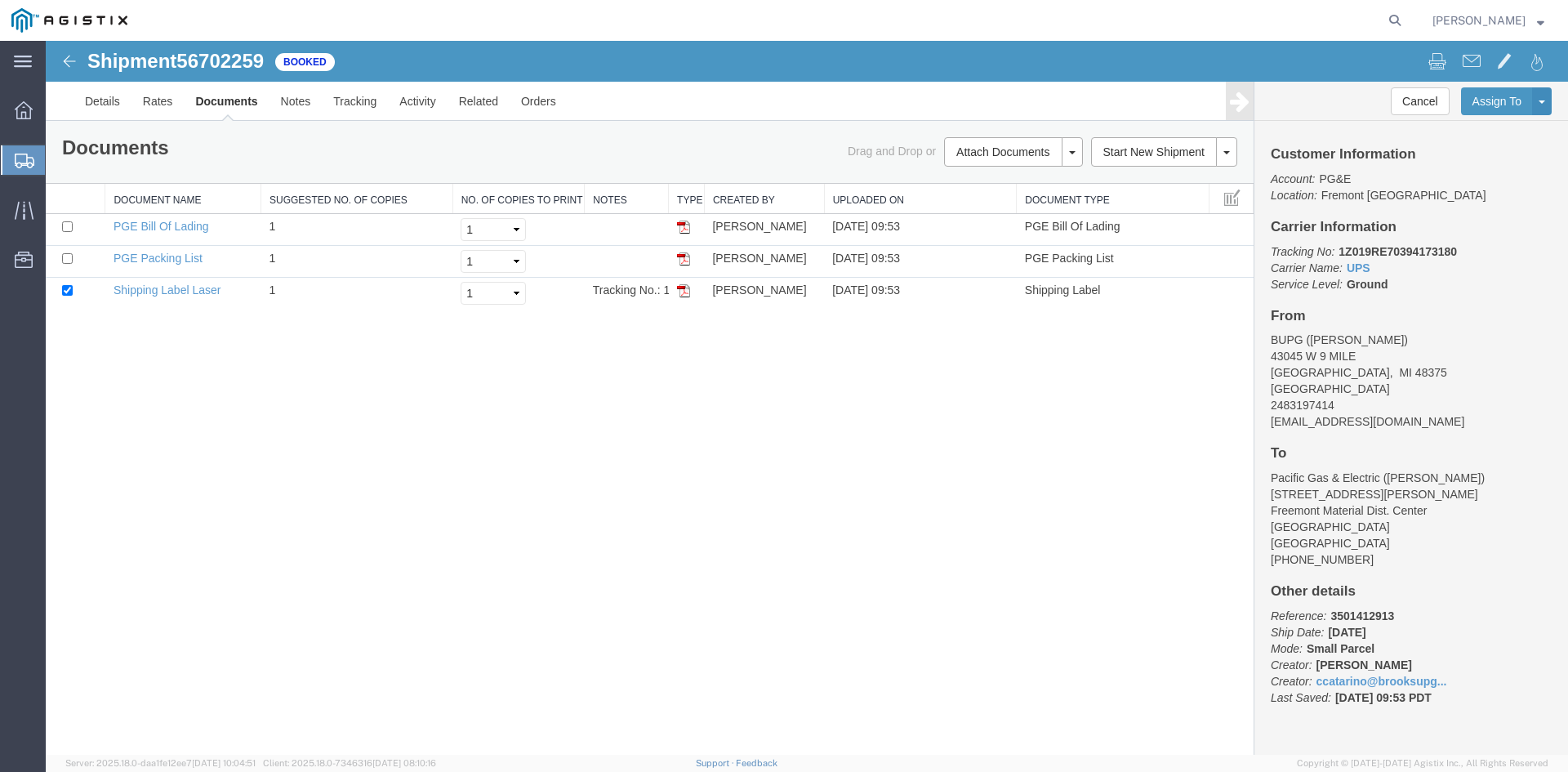
drag, startPoint x: 680, startPoint y: 295, endPoint x: 730, endPoint y: 501, distance: 212.0
click at [680, 295] on img at bounding box center [683, 290] width 13 height 13
